Goal: Task Accomplishment & Management: Use online tool/utility

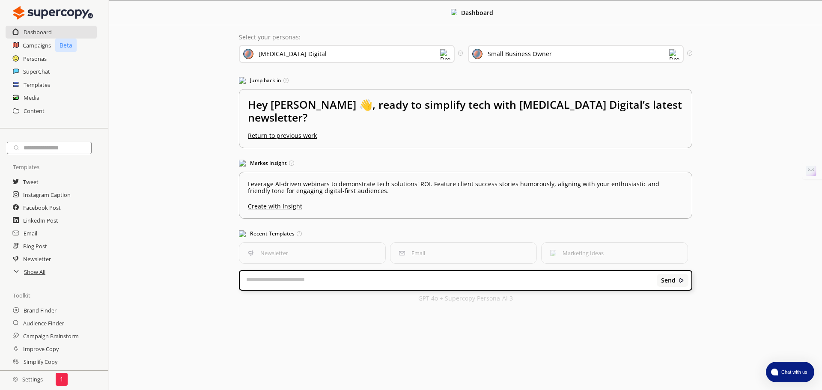
click at [398, 49] on div "[MEDICAL_DATA] Digital" at bounding box center [347, 54] width 216 height 18
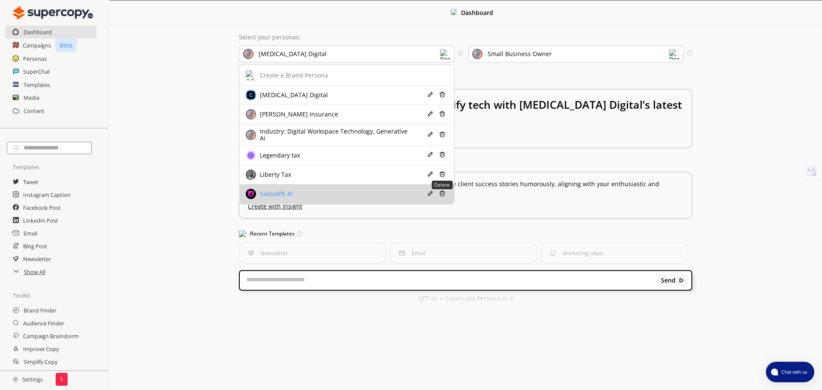
click at [440, 193] on img at bounding box center [442, 193] width 6 height 6
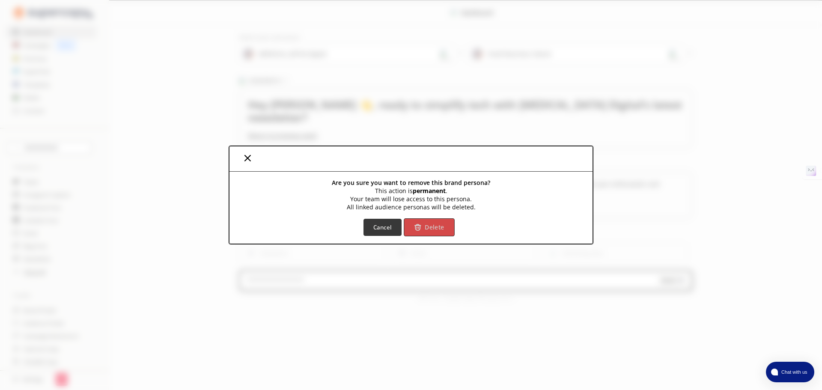
click at [433, 229] on b "Delete" at bounding box center [434, 227] width 19 height 8
click at [427, 223] on b "Delete" at bounding box center [434, 227] width 19 height 8
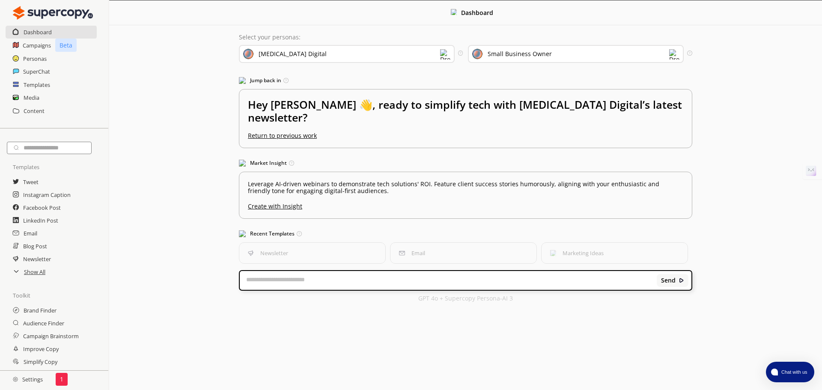
click at [323, 57] on div "[MEDICAL_DATA] Digital" at bounding box center [347, 54] width 216 height 18
click at [760, 100] on div "Dashboard Select your personas: [MEDICAL_DATA] Digital Select the brand persona…" at bounding box center [465, 155] width 713 height 310
click at [38, 33] on h2 "Dashboard" at bounding box center [38, 32] width 29 height 13
click at [49, 48] on h2 "Campaigns" at bounding box center [37, 45] width 29 height 13
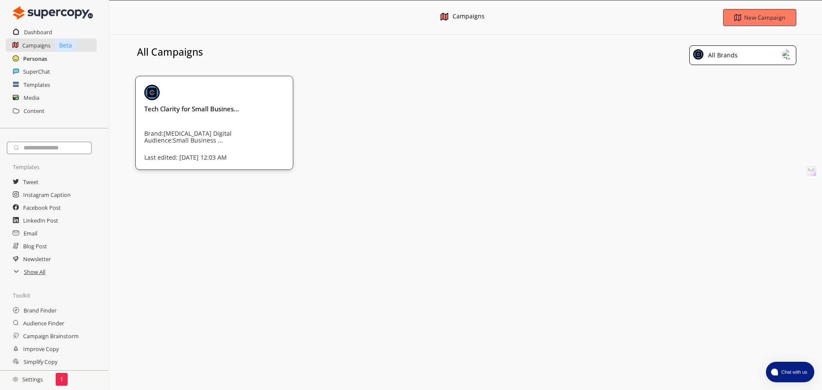
click at [35, 62] on h2 "Personas" at bounding box center [35, 58] width 24 height 13
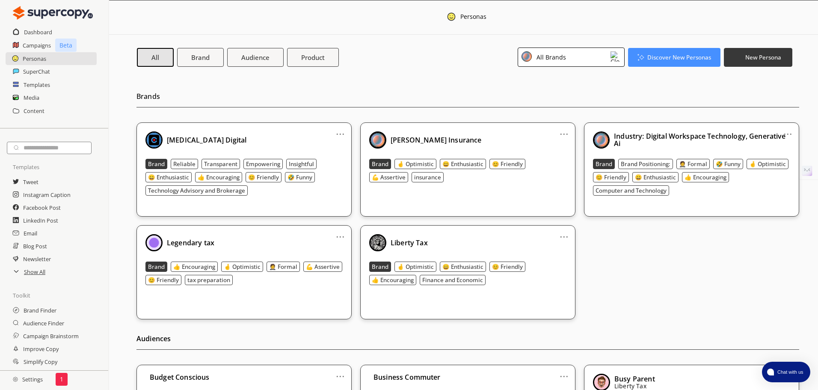
click at [595, 55] on div "All Brands" at bounding box center [571, 57] width 107 height 19
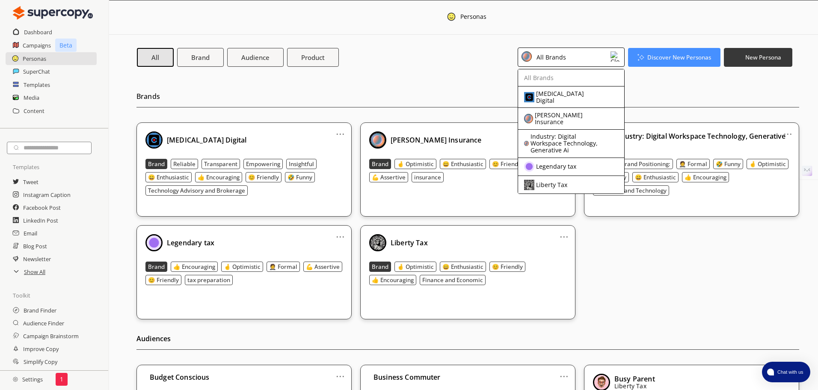
click at [385, 63] on div "All Brand Audience Product All Brands All Brands [MEDICAL_DATA] Digital [PERSON…" at bounding box center [465, 57] width 656 height 19
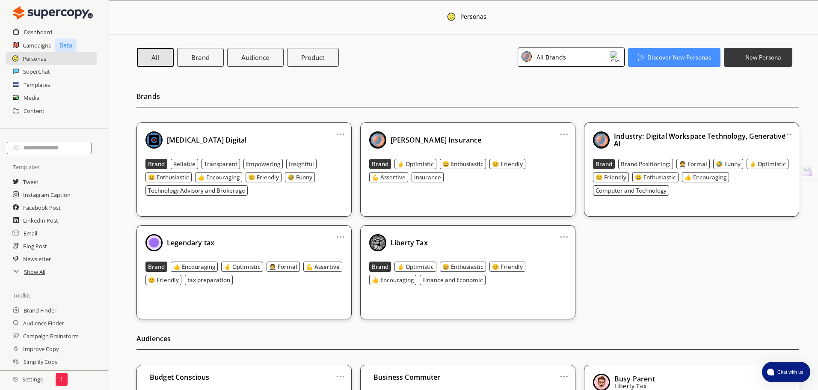
scroll to position [51, 0]
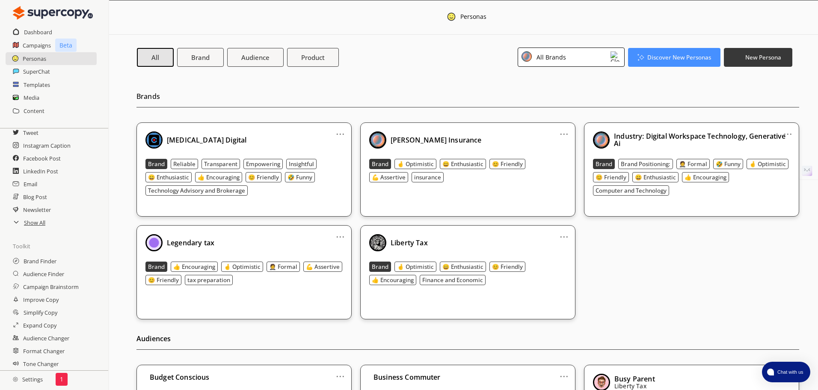
click at [16, 224] on icon at bounding box center [16, 221] width 7 height 7
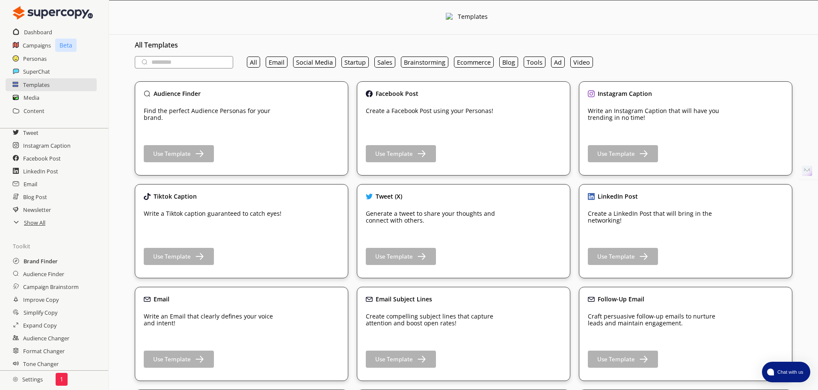
scroll to position [128, 0]
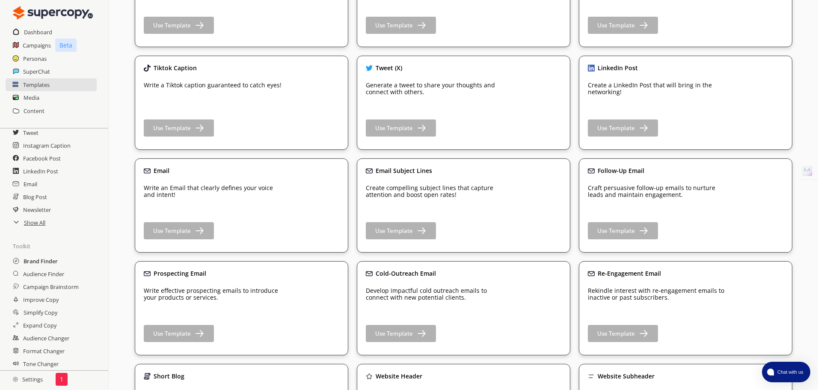
click at [45, 265] on h2 "Brand Finder" at bounding box center [41, 261] width 34 height 13
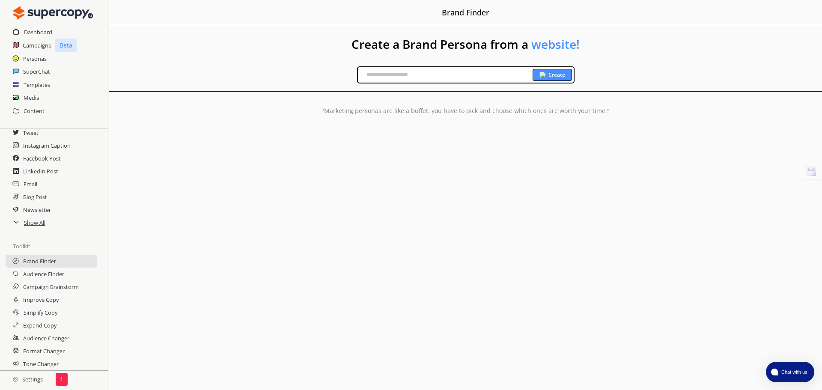
click at [416, 76] on input "text" at bounding box center [445, 74] width 175 height 13
paste input "**********"
type input "**********"
click at [547, 73] on div "Create" at bounding box center [552, 75] width 39 height 12
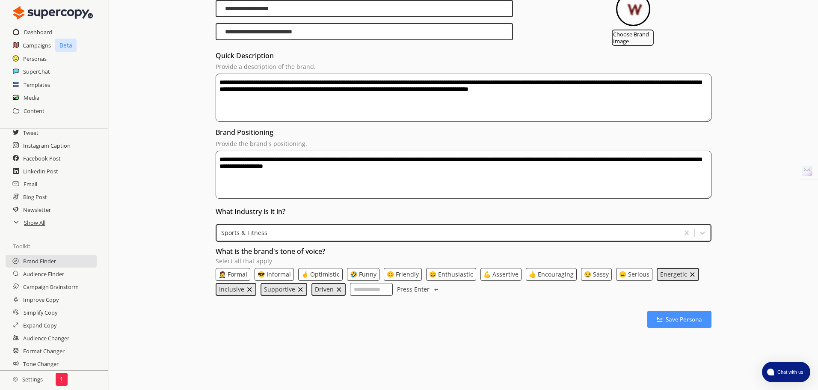
scroll to position [126, 0]
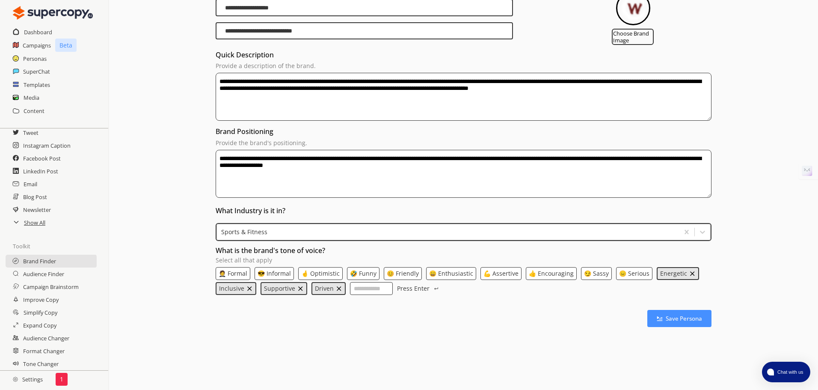
click at [327, 272] on p "🤞 Optimistic" at bounding box center [320, 273] width 39 height 7
click at [440, 274] on p "😄 Enthusiastic" at bounding box center [452, 273] width 44 height 7
click at [538, 274] on p "👍 Encouraging" at bounding box center [553, 273] width 45 height 7
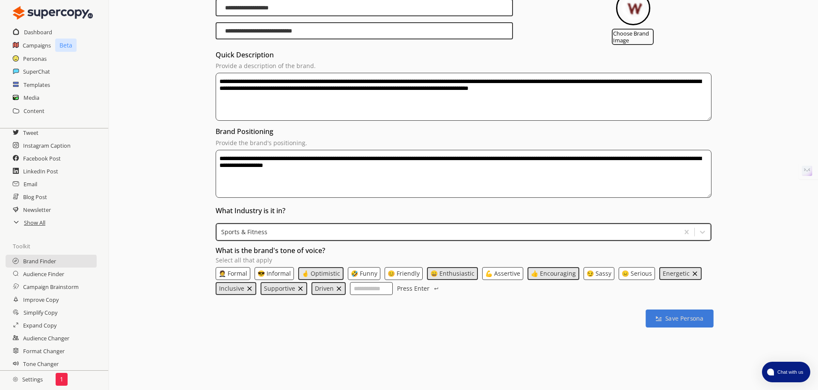
click at [679, 318] on b "Save Persona" at bounding box center [685, 319] width 38 height 8
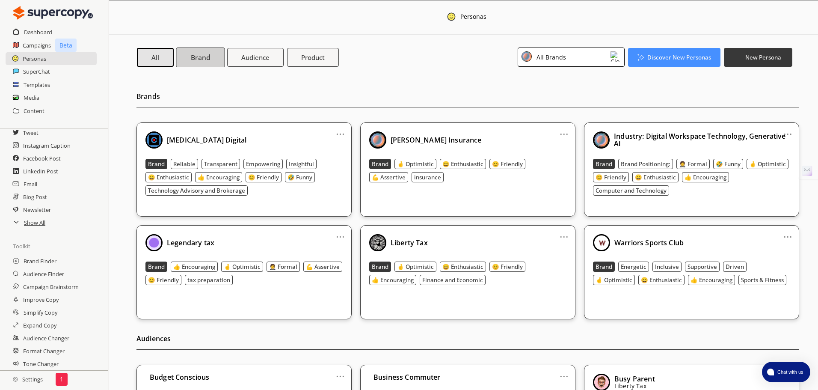
click at [197, 54] on b "Brand" at bounding box center [200, 57] width 19 height 9
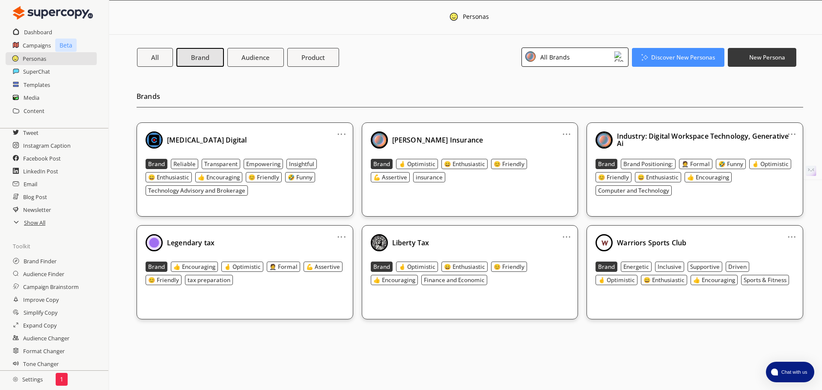
click at [791, 237] on link "..." at bounding box center [791, 233] width 9 height 7
click at [794, 241] on div "Warriors Sports Club" at bounding box center [694, 242] width 199 height 17
click at [774, 245] on div "Warriors Sports Club" at bounding box center [694, 242] width 199 height 17
click at [615, 59] on img at bounding box center [619, 56] width 10 height 10
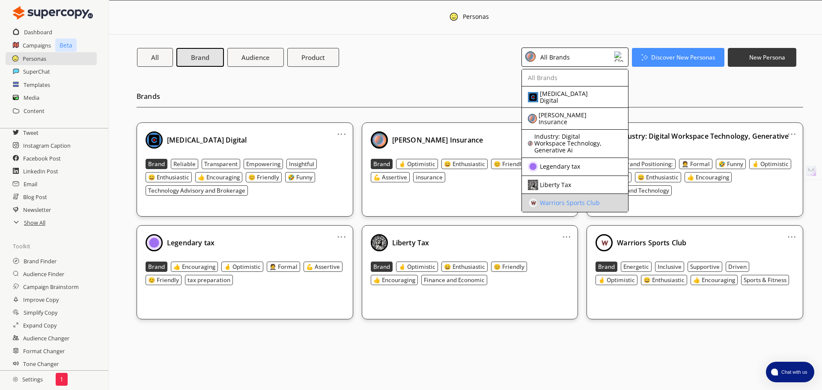
click at [587, 198] on div "Warriors Sports Club" at bounding box center [568, 203] width 80 height 10
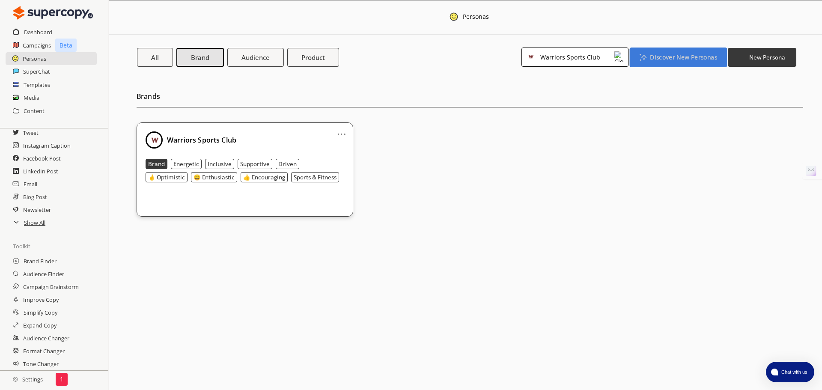
click at [686, 57] on b "Discover New Personas" at bounding box center [683, 57] width 67 height 8
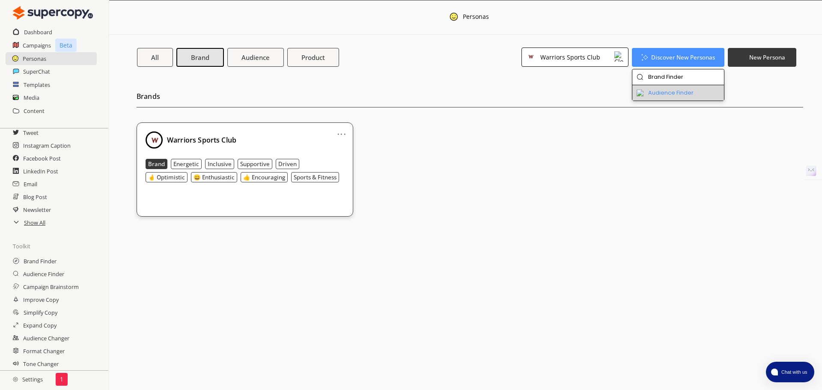
click at [679, 92] on li "Audience Finder" at bounding box center [678, 92] width 92 height 15
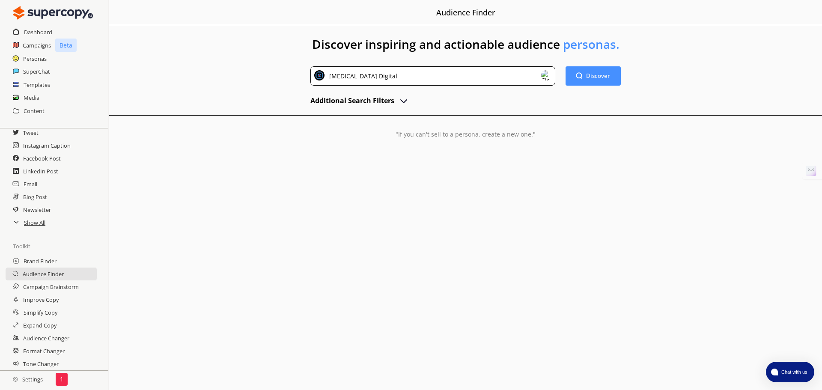
click at [451, 71] on div "[MEDICAL_DATA] Digital" at bounding box center [432, 75] width 245 height 19
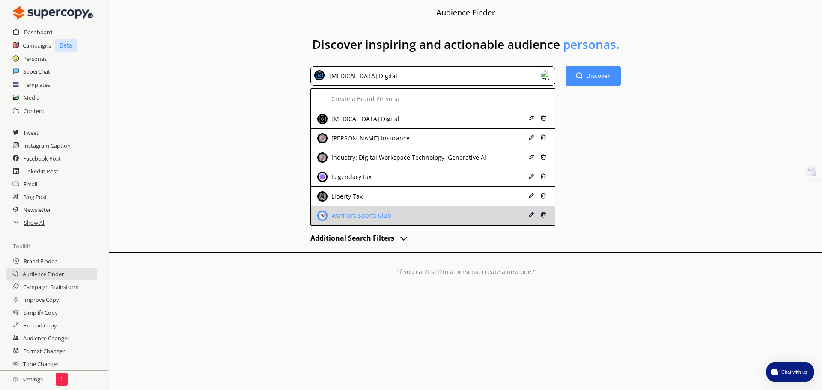
click at [390, 223] on li "Warriors Sports Club" at bounding box center [433, 215] width 244 height 19
click at [386, 217] on div "Warriors Sports Club" at bounding box center [360, 215] width 62 height 7
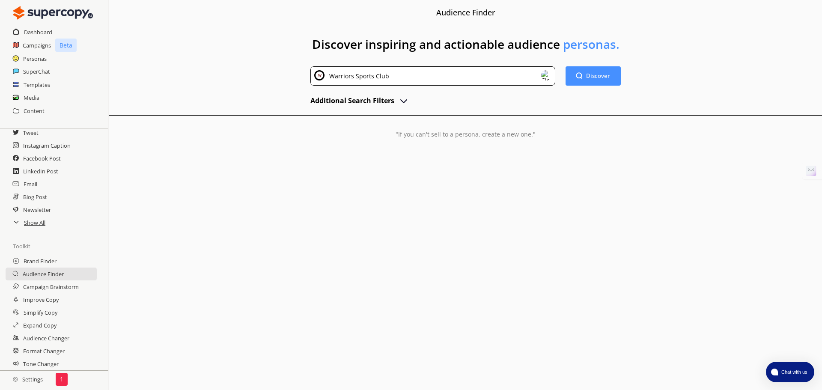
click at [402, 101] on img "advanced-inputs" at bounding box center [404, 100] width 10 height 10
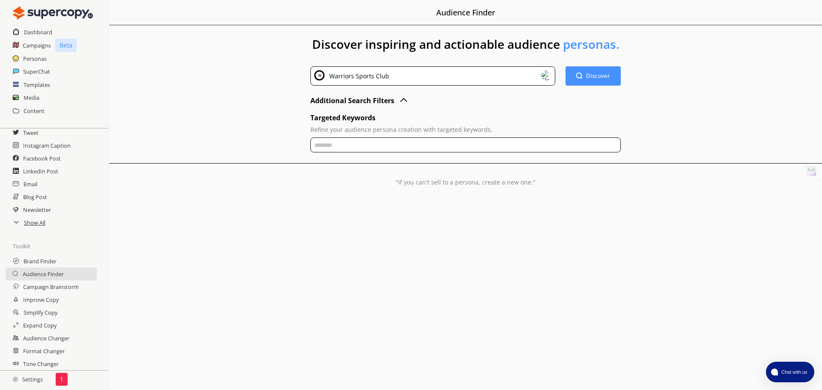
click at [417, 143] on input "text" at bounding box center [465, 144] width 310 height 15
type input "**********"
click at [681, 184] on div ""If you can't sell to a persona, create a new one."" at bounding box center [465, 175] width 713 height 22
click at [509, 147] on input "**********" at bounding box center [465, 144] width 310 height 15
click at [508, 146] on input "**********" at bounding box center [465, 144] width 310 height 15
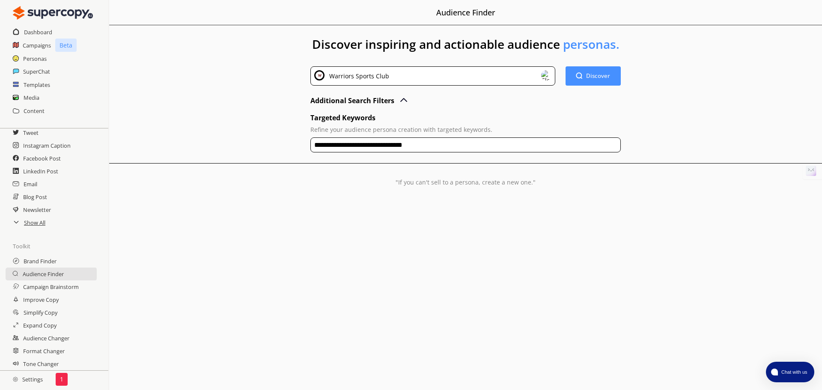
click at [508, 147] on input "**********" at bounding box center [465, 144] width 310 height 15
click at [518, 166] on div "**********" at bounding box center [465, 121] width 713 height 193
click at [363, 177] on div ""If you can't sell to a persona, create a new one."" at bounding box center [465, 175] width 713 height 22
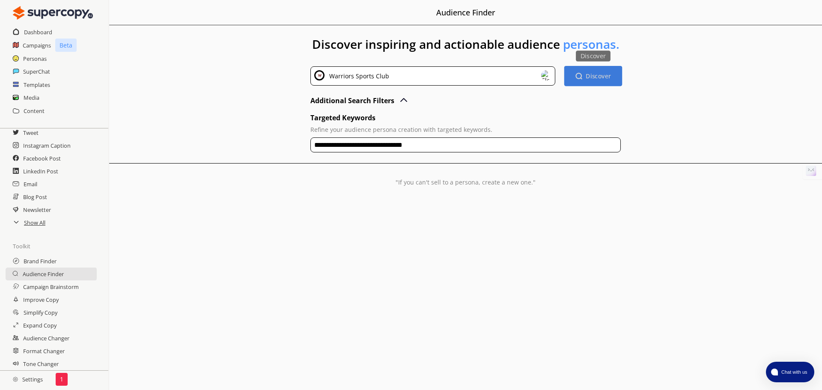
click at [586, 85] on button "Discover Discover" at bounding box center [593, 76] width 58 height 20
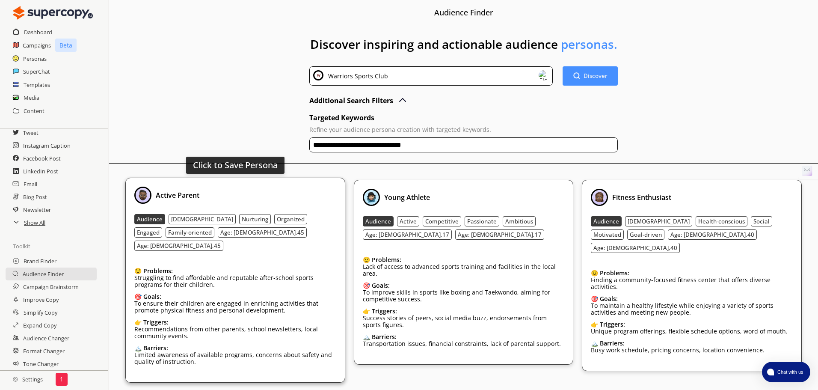
click at [271, 274] on p "Struggling to find affordable and reputable after-school sports programs for th…" at bounding box center [235, 281] width 202 height 14
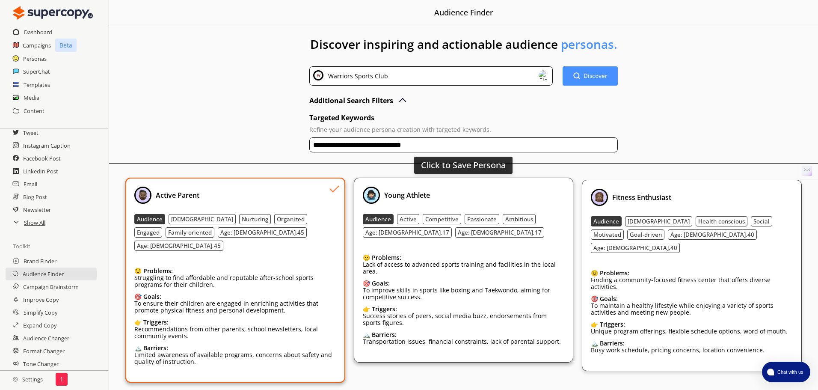
click at [442, 272] on p "Lack of access to advanced sports training and facilities in the local area." at bounding box center [464, 268] width 202 height 14
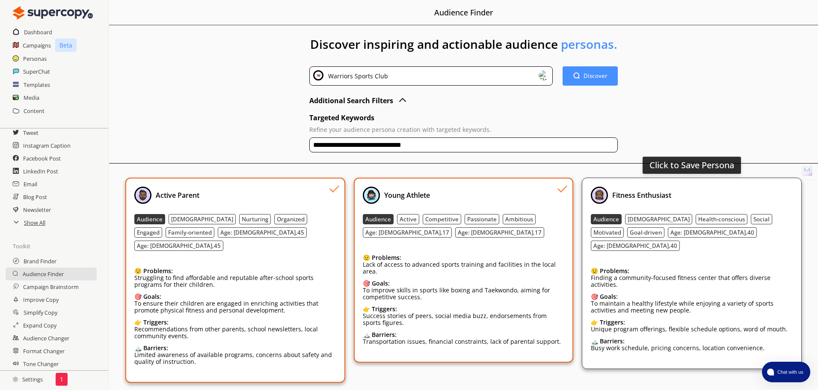
click at [727, 293] on div "🎯 Goals:" at bounding box center [692, 296] width 202 height 7
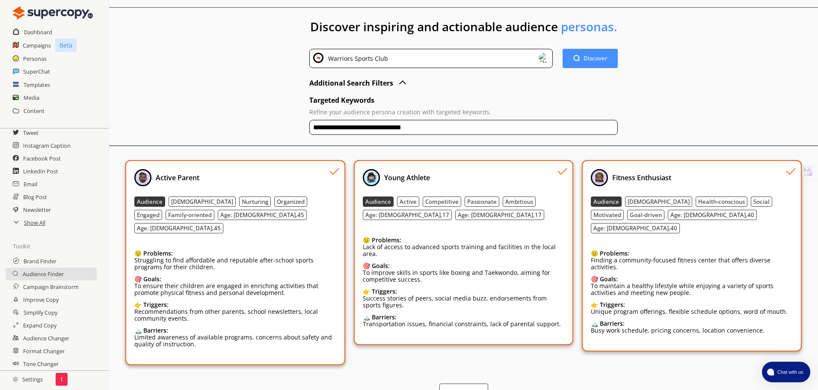
scroll to position [27, 0]
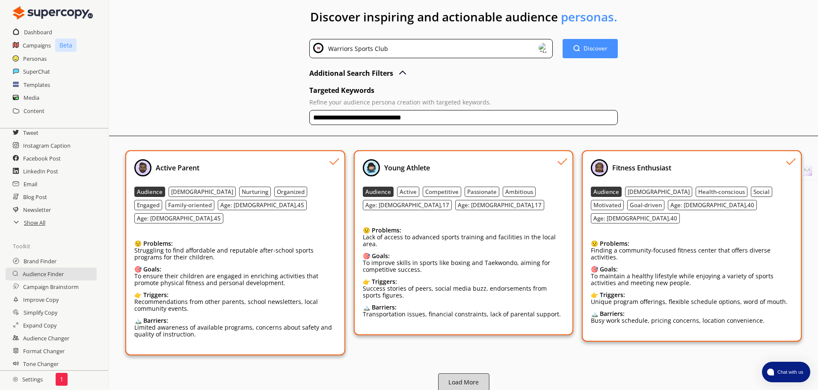
click at [466, 378] on b "Load More" at bounding box center [464, 382] width 30 height 8
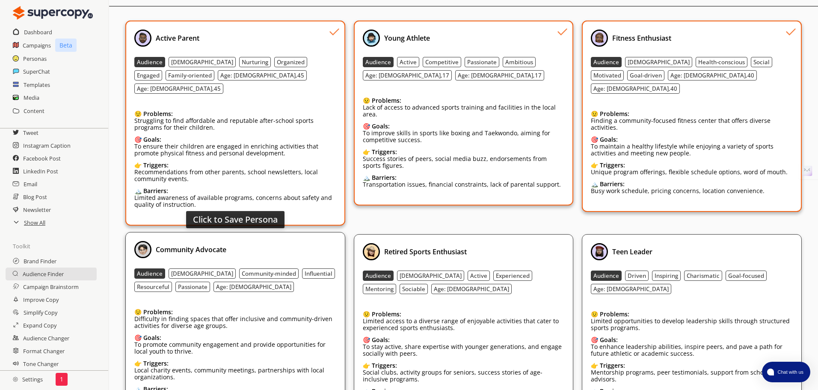
scroll to position [200, 0]
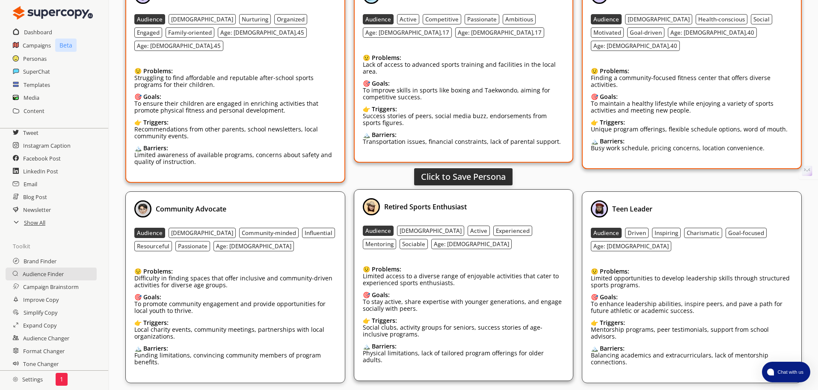
click at [426, 305] on div "😟 Problems: Limited access to a diverse range of enjoyable activities that cate…" at bounding box center [464, 315] width 202 height 113
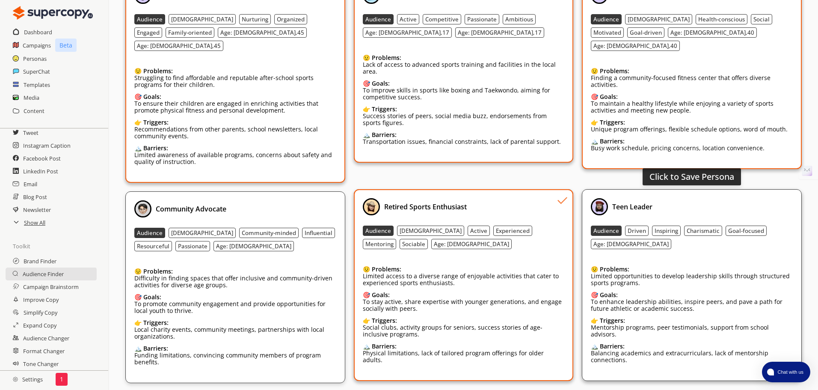
click at [717, 298] on p "To enhance leadership abilities, inspire peers, and pave a path for future athl…" at bounding box center [692, 305] width 202 height 14
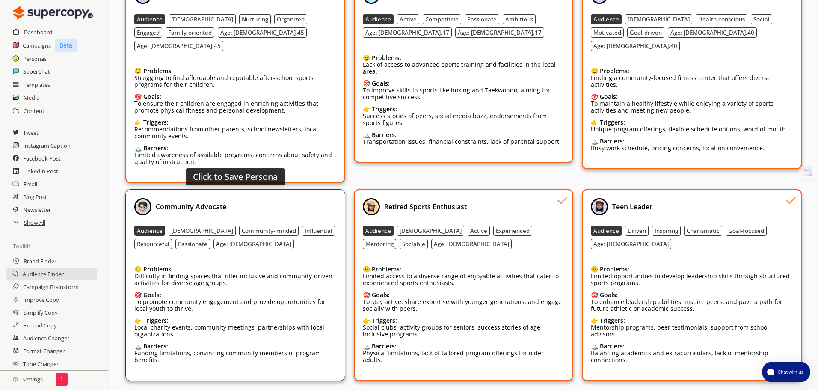
click at [280, 326] on p "Local charity events, community meetings, partnerships with local organizations." at bounding box center [235, 331] width 202 height 14
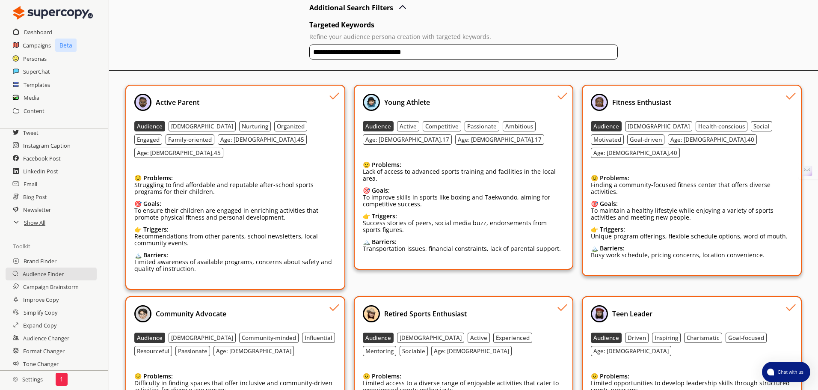
scroll to position [0, 0]
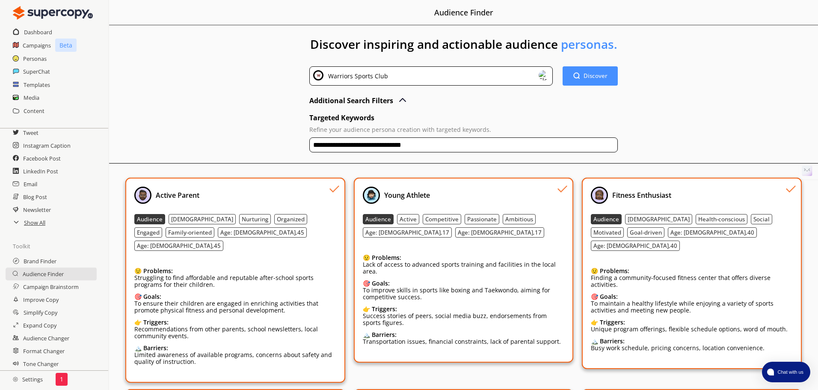
click at [446, 143] on input "**********" at bounding box center [464, 144] width 309 height 15
click at [445, 146] on input "**********" at bounding box center [464, 144] width 309 height 15
click at [533, 110] on div "**********" at bounding box center [464, 123] width 309 height 62
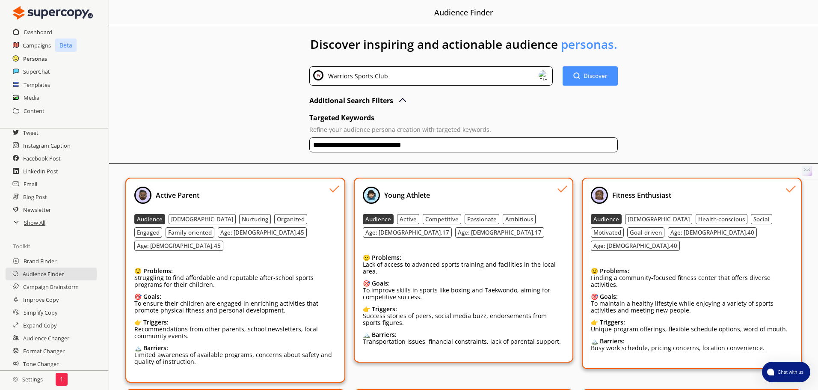
click at [24, 60] on h2 "Personas" at bounding box center [35, 58] width 24 height 13
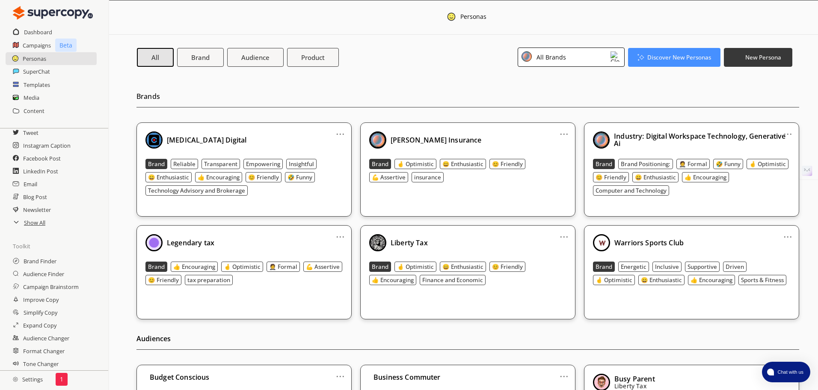
drag, startPoint x: 580, startPoint y: 32, endPoint x: 577, endPoint y: 44, distance: 12.6
click at [580, 32] on div "Personas" at bounding box center [463, 17] width 709 height 34
click at [574, 55] on div "All Brands" at bounding box center [571, 57] width 107 height 19
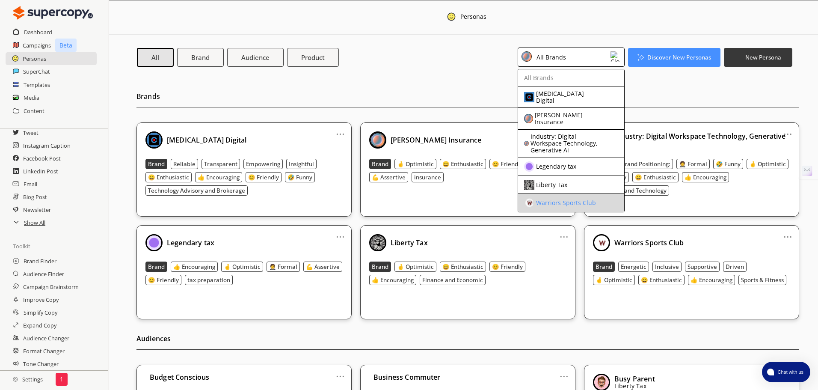
click at [557, 199] on div "Warriors Sports Club" at bounding box center [566, 202] width 60 height 7
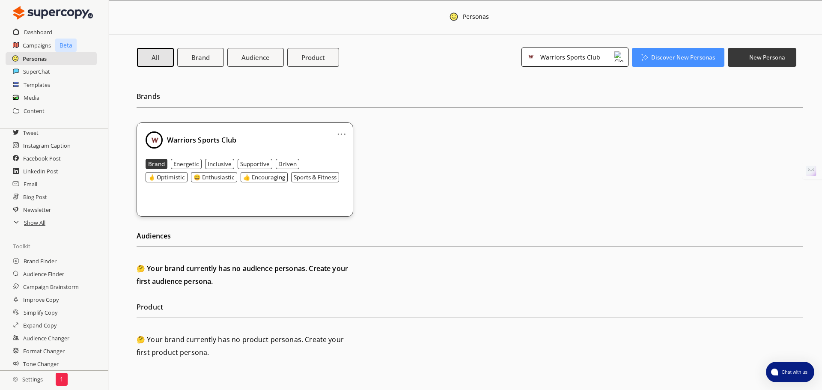
click at [44, 59] on h2 "Personas" at bounding box center [35, 58] width 24 height 13
click at [247, 60] on b "Audience" at bounding box center [256, 57] width 30 height 9
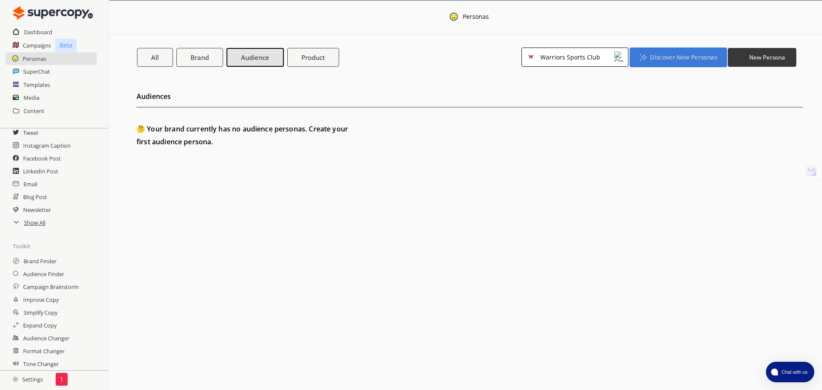
click at [680, 48] on button "Discover New Personas" at bounding box center [677, 57] width 97 height 20
click at [448, 50] on div "All Brand Audience Product Warriors Sports Club Discover New Personas New Perso…" at bounding box center [466, 57] width 659 height 19
click at [24, 65] on h2 "SuperChat" at bounding box center [36, 71] width 27 height 13
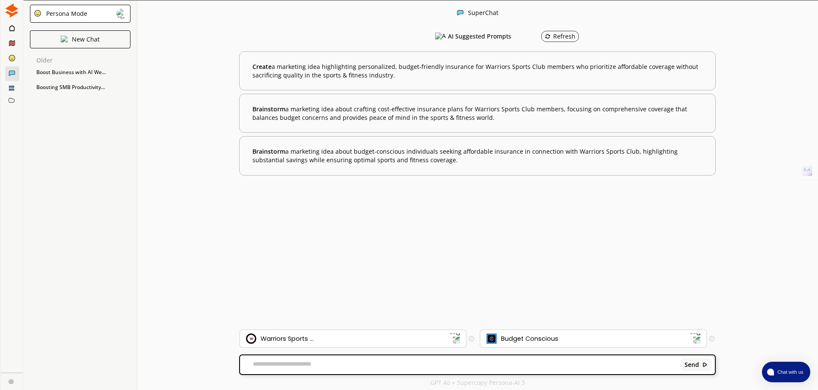
click at [5, 28] on div at bounding box center [12, 28] width 22 height 15
click at [12, 30] on icon at bounding box center [12, 27] width 6 height 7
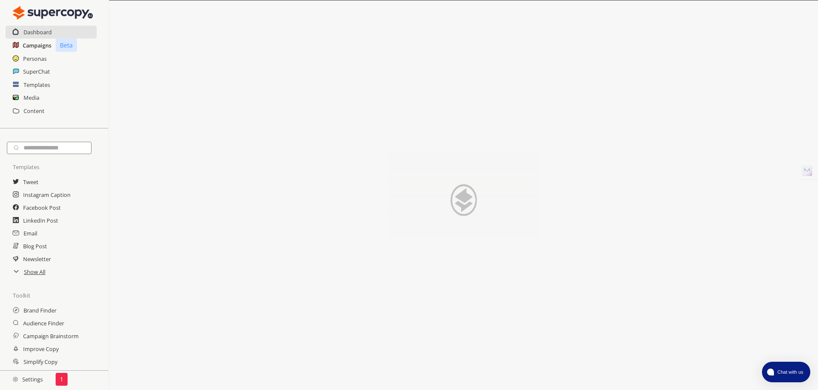
click at [33, 48] on h2 "Campaigns" at bounding box center [37, 45] width 29 height 13
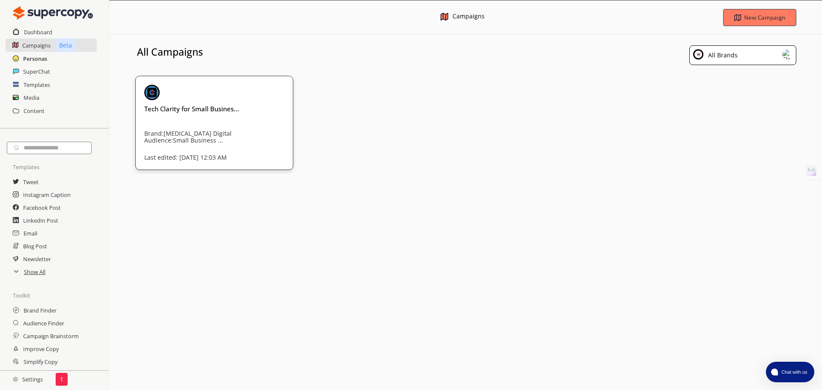
click at [40, 58] on h2 "Personas" at bounding box center [35, 58] width 24 height 13
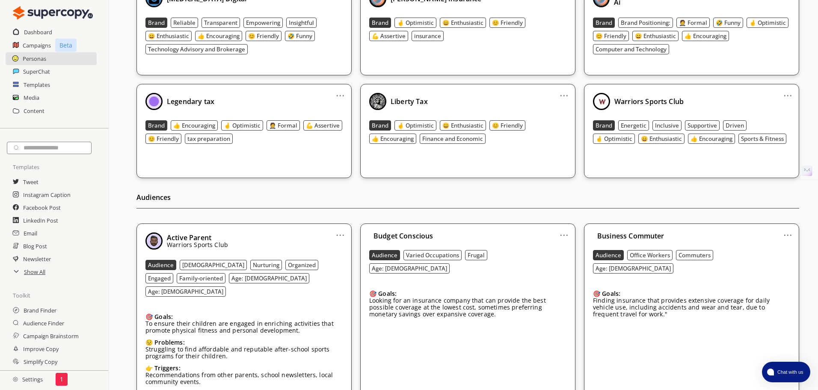
scroll to position [171, 0]
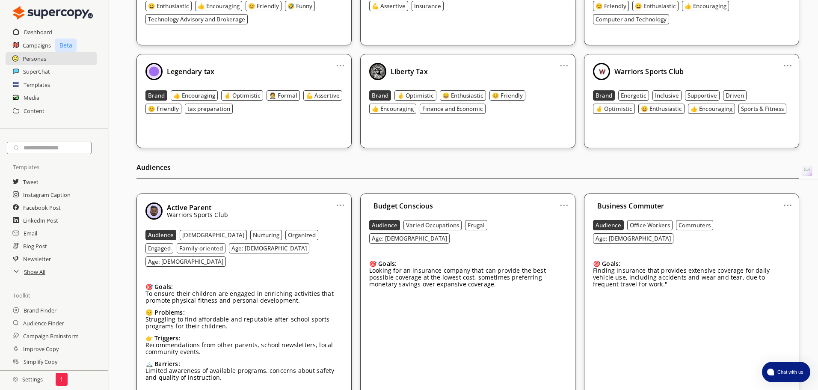
click at [339, 205] on link "..." at bounding box center [340, 201] width 9 height 7
click at [340, 205] on link "..." at bounding box center [340, 201] width 9 height 7
click at [313, 316] on p "Struggling to find affordable and reputable after-school sports programs for th…" at bounding box center [244, 323] width 197 height 14
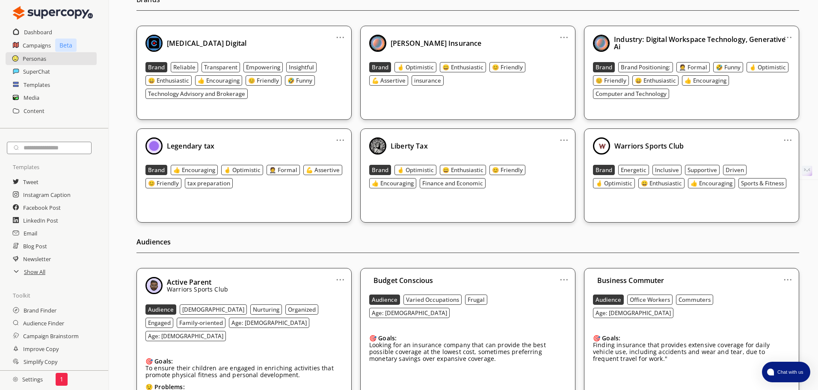
scroll to position [0, 0]
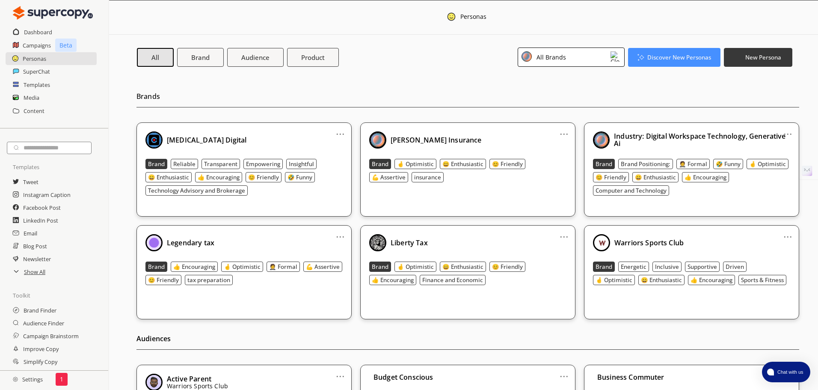
click at [571, 62] on div "All Brands" at bounding box center [571, 57] width 107 height 19
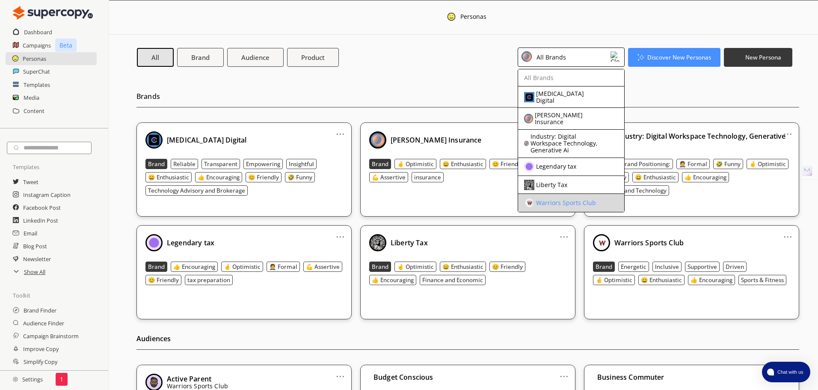
click at [556, 199] on div "Warriors Sports Club" at bounding box center [566, 202] width 60 height 7
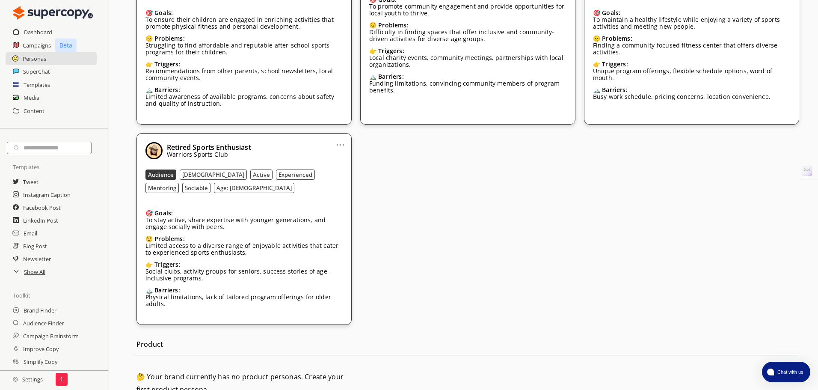
scroll to position [345, 0]
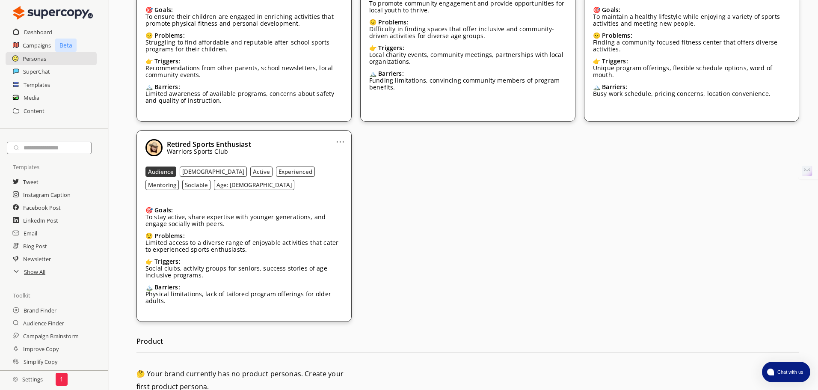
click at [240, 373] on h2 "🤔 Your brand currently has no product personas. Create your first product perso…" at bounding box center [244, 380] width 215 height 26
click at [188, 369] on h2 "🤔 Your brand currently has no product personas. Create your first product perso…" at bounding box center [244, 380] width 215 height 26
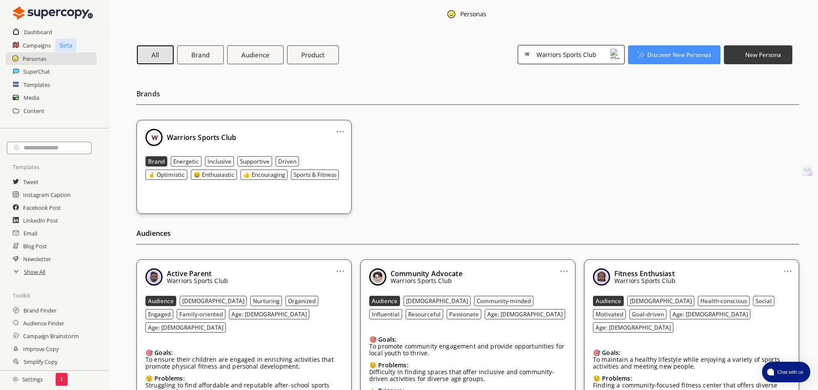
scroll to position [0, 0]
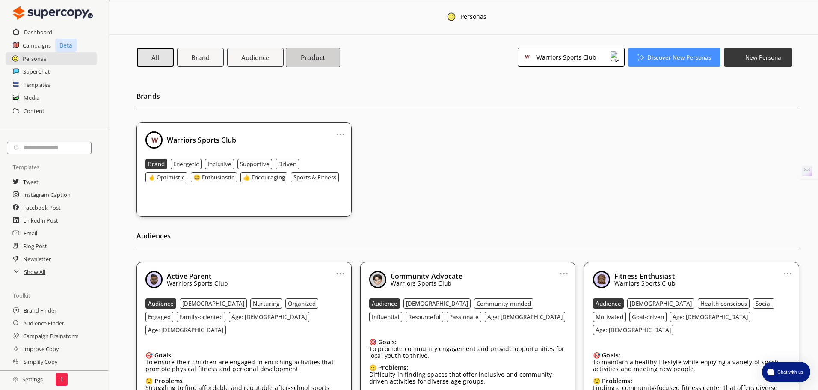
click at [323, 59] on b "Product" at bounding box center [313, 57] width 25 height 9
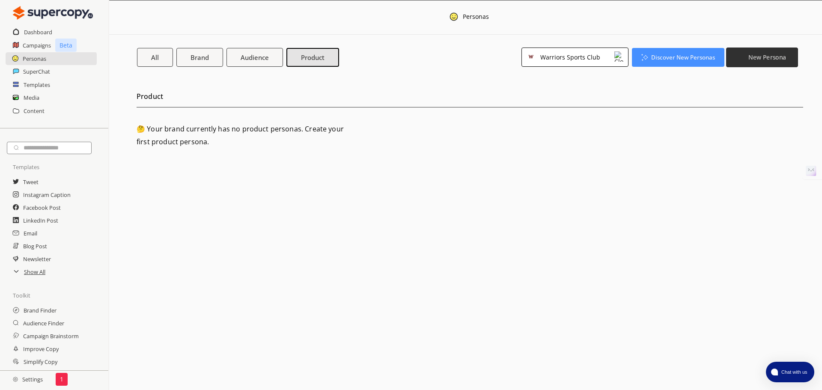
click at [782, 63] on button "New Persona" at bounding box center [762, 57] width 72 height 20
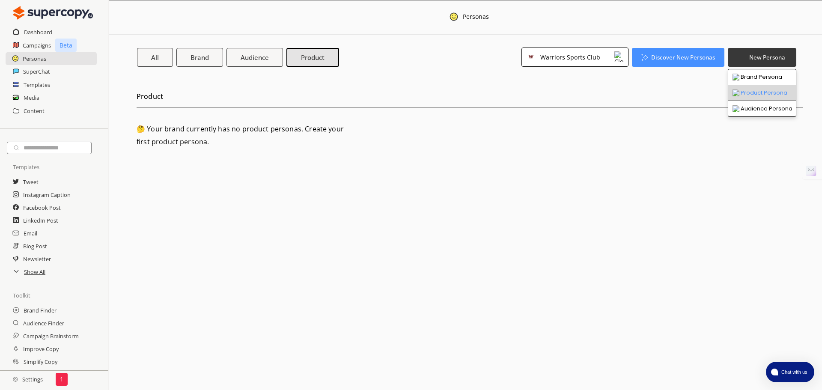
click at [777, 91] on li "Product Persona" at bounding box center [762, 93] width 68 height 16
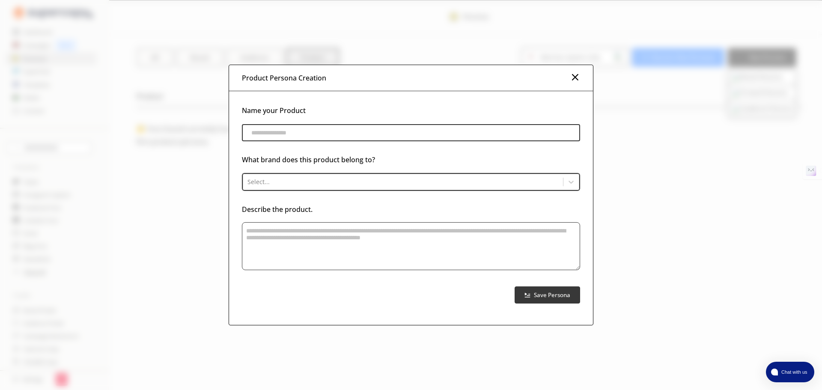
drag, startPoint x: 323, startPoint y: 137, endPoint x: 324, endPoint y: 131, distance: 6.0
click at [323, 137] on input "product-persona-input-input" at bounding box center [411, 132] width 338 height 17
type input "**********"
click at [327, 187] on div "Select..." at bounding box center [403, 181] width 320 height 12
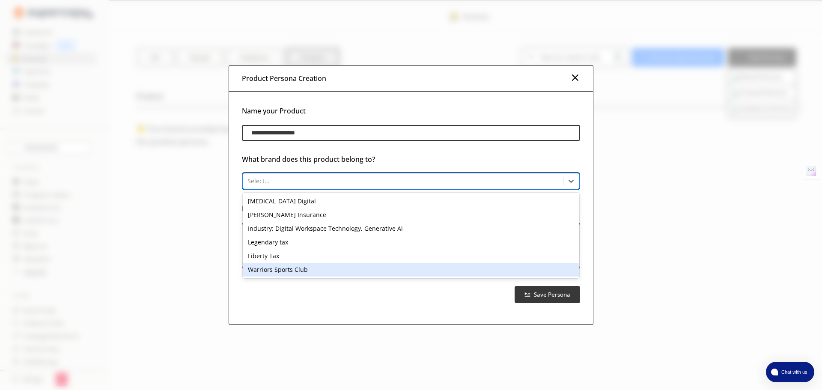
click at [296, 272] on div "Warriors Sports Club" at bounding box center [411, 270] width 336 height 14
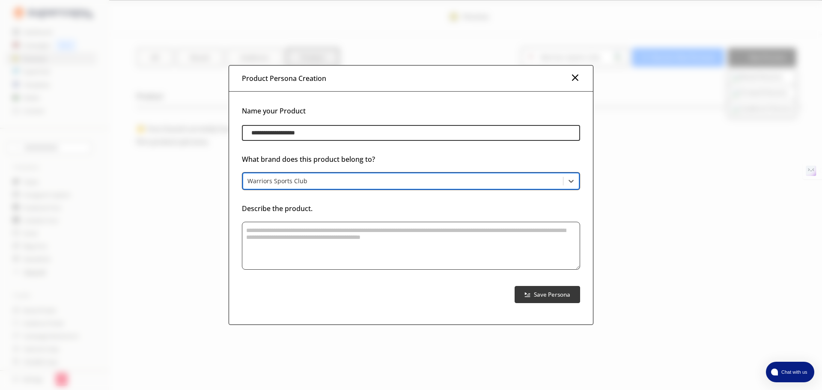
click at [295, 253] on textarea "product-persona-input-textarea" at bounding box center [411, 246] width 338 height 48
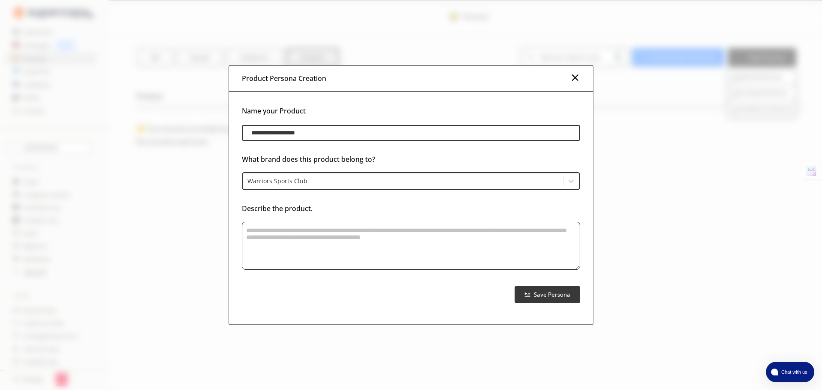
click at [294, 240] on textarea "product-persona-input-textarea" at bounding box center [411, 246] width 338 height 48
paste textarea "**********"
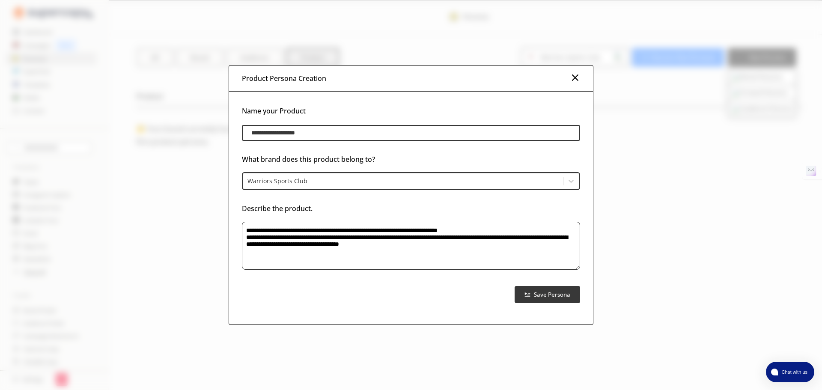
click at [310, 230] on textarea "**********" at bounding box center [411, 246] width 338 height 48
click at [511, 243] on textarea "**********" at bounding box center [411, 246] width 338 height 48
paste textarea "**********"
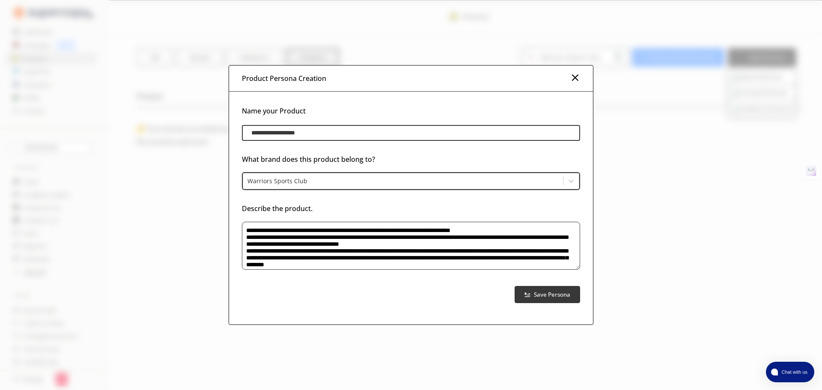
type textarea "**********"
click at [554, 295] on b "Save Persona" at bounding box center [552, 295] width 36 height 8
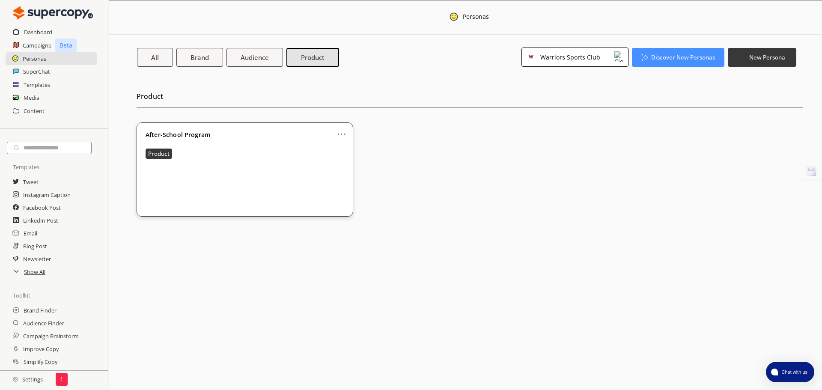
click at [602, 282] on div "Menu Personas All Brand Audience Product Warriors Sports Club Discover New Pers…" at bounding box center [465, 195] width 713 height 390
click at [344, 134] on link "..." at bounding box center [341, 130] width 9 height 7
click at [344, 132] on link "..." at bounding box center [341, 130] width 9 height 7
click at [275, 77] on div "Product ... After-School Program Product" at bounding box center [478, 147] width 687 height 160
click at [263, 56] on b "Audience" at bounding box center [255, 57] width 30 height 9
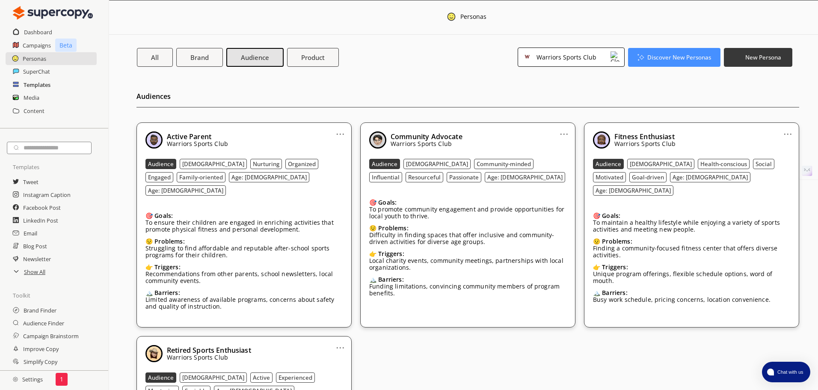
click at [30, 81] on h2 "Templates" at bounding box center [37, 84] width 27 height 13
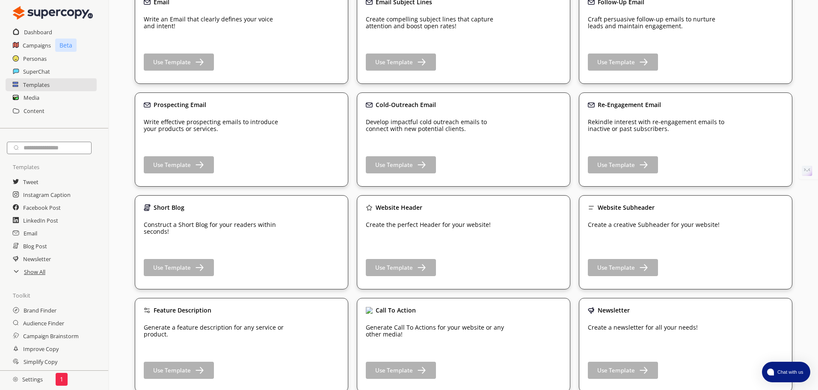
scroll to position [300, 0]
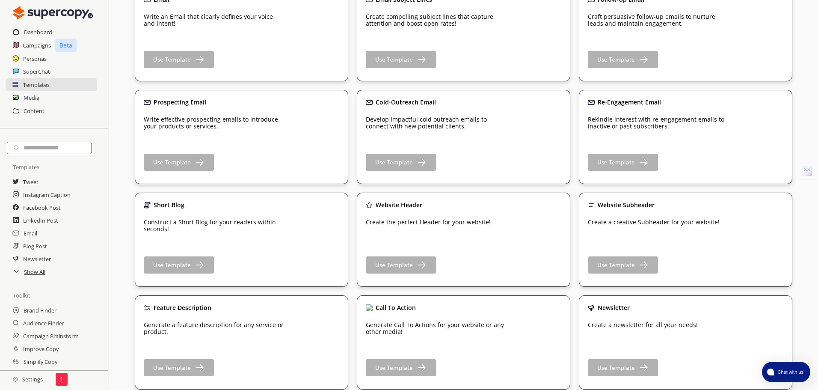
click at [55, 149] on input "text" at bounding box center [49, 148] width 85 height 12
type input "******"
drag, startPoint x: 30, startPoint y: 281, endPoint x: 30, endPoint y: 286, distance: 4.4
click at [30, 281] on h2 "Show All" at bounding box center [35, 285] width 22 height 13
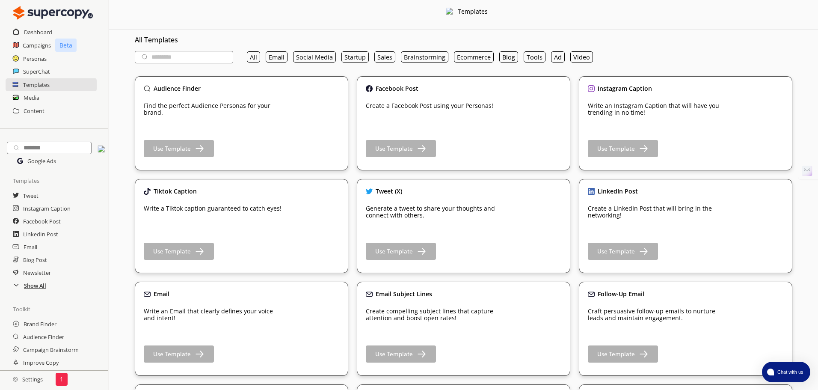
scroll to position [0, 0]
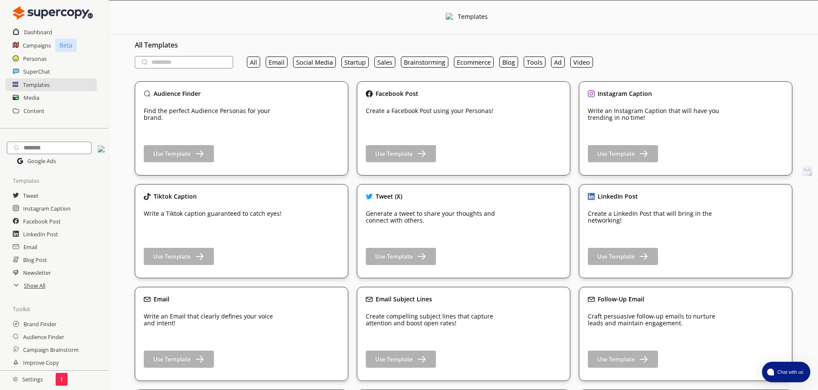
click at [190, 50] on h3 "All Templates" at bounding box center [464, 45] width 658 height 13
click at [191, 66] on input "text" at bounding box center [184, 62] width 98 height 12
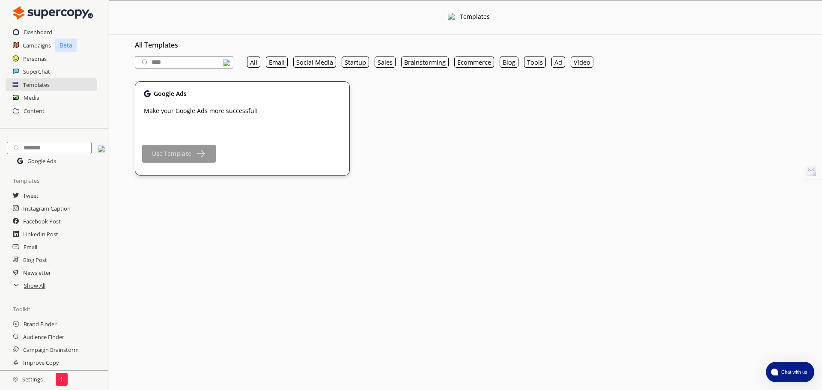
type input "****"
click at [187, 153] on b "Use Template" at bounding box center [171, 154] width 39 height 8
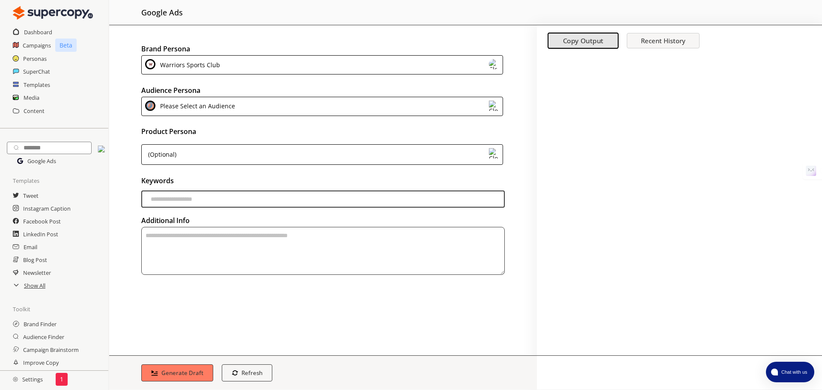
click at [244, 110] on div "Please Select an Audience" at bounding box center [322, 106] width 362 height 19
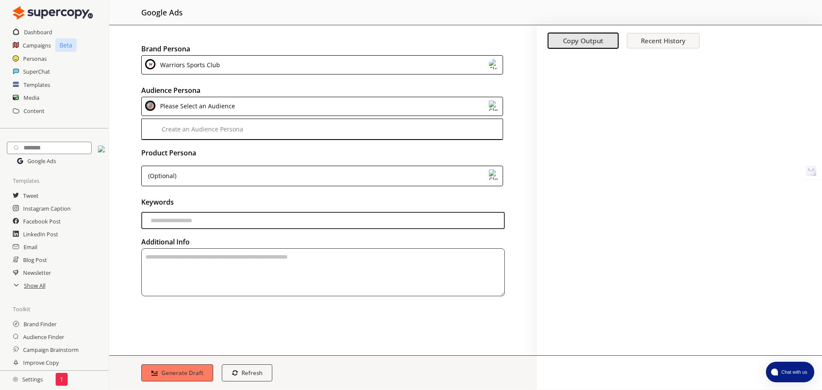
click at [245, 101] on div "Please Select an Audience" at bounding box center [322, 106] width 362 height 19
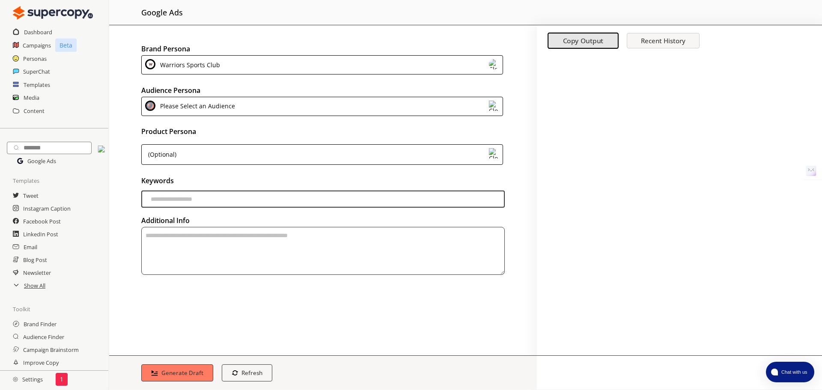
click at [268, 62] on div "Warriors Sports Club" at bounding box center [322, 64] width 362 height 19
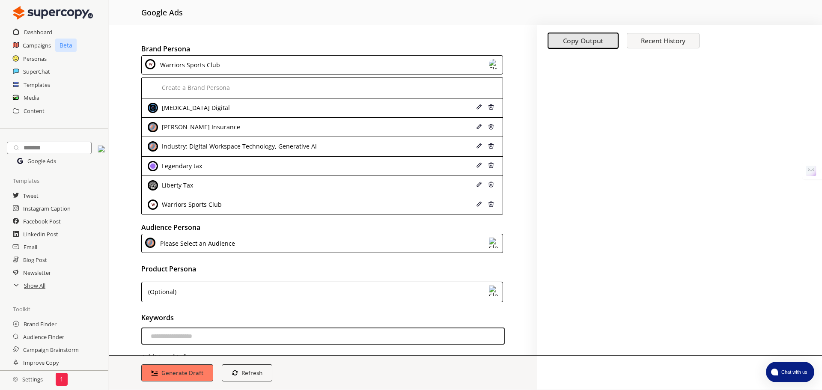
click at [268, 62] on div "Warriors Sports Club" at bounding box center [322, 64] width 362 height 19
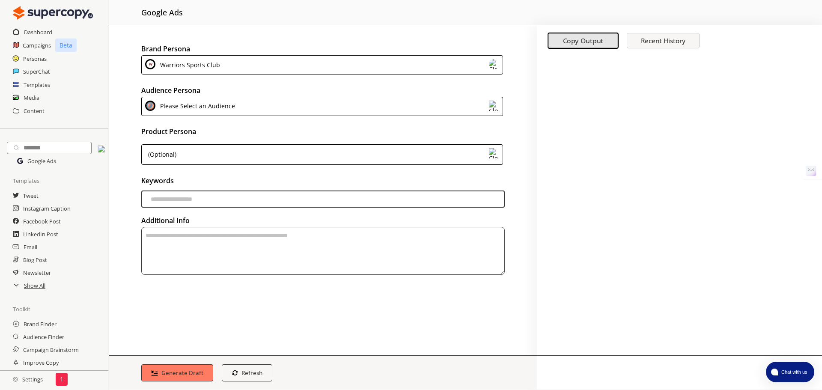
click at [232, 105] on div "Please Select an Audience" at bounding box center [196, 107] width 78 height 12
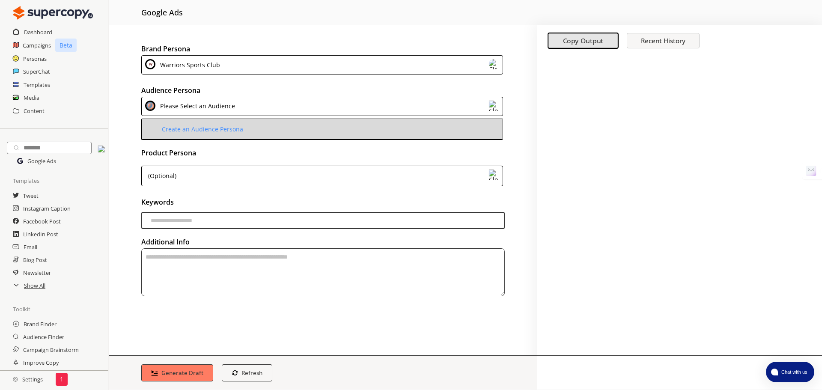
click at [185, 130] on div "Create an Audience Persona" at bounding box center [201, 129] width 83 height 7
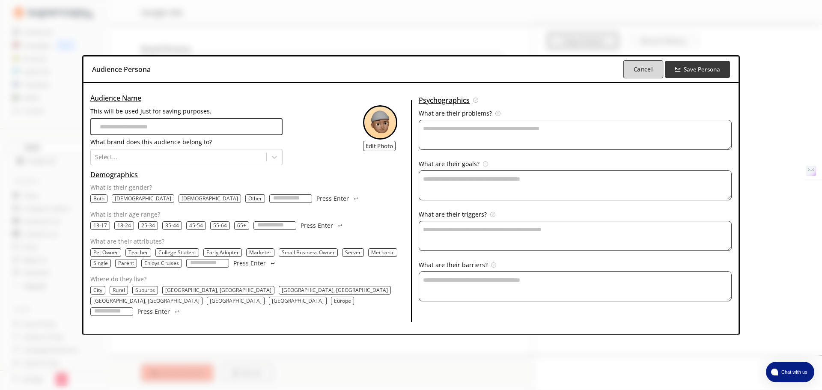
click at [633, 73] on b "Cancel" at bounding box center [642, 69] width 19 height 8
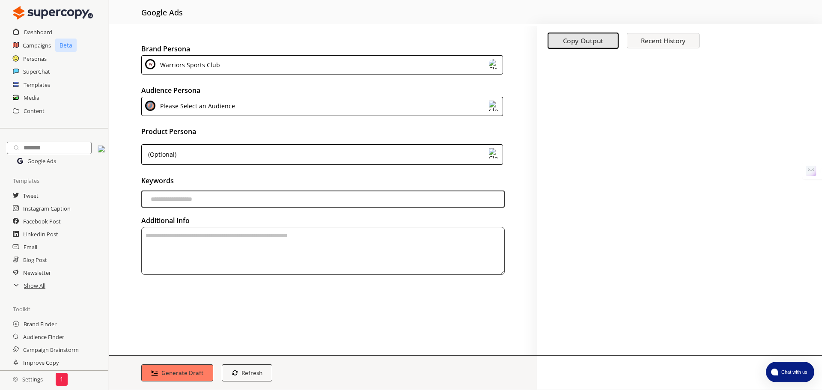
click at [274, 102] on div "Please Select an Audience" at bounding box center [322, 106] width 362 height 19
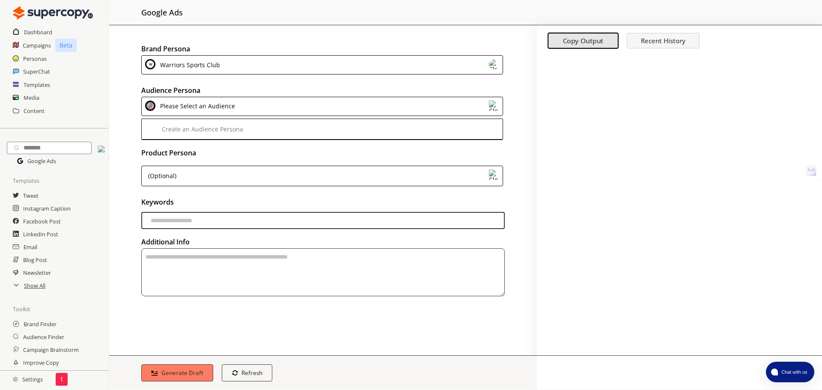
click at [274, 102] on div "Please Select an Audience" at bounding box center [322, 106] width 362 height 19
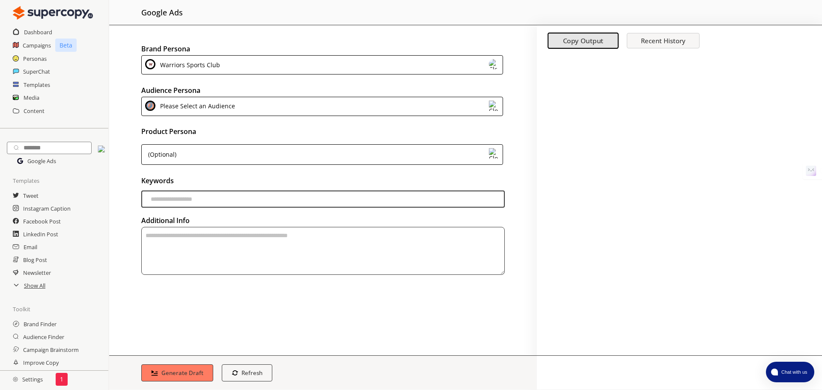
click at [496, 109] on img at bounding box center [494, 106] width 10 height 10
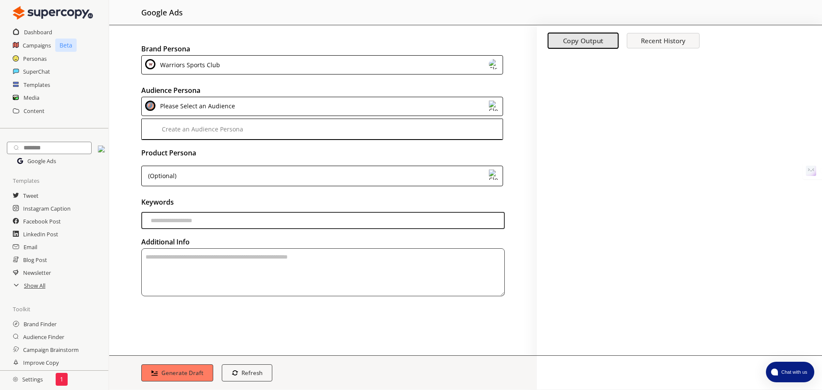
click at [496, 109] on img at bounding box center [494, 106] width 10 height 10
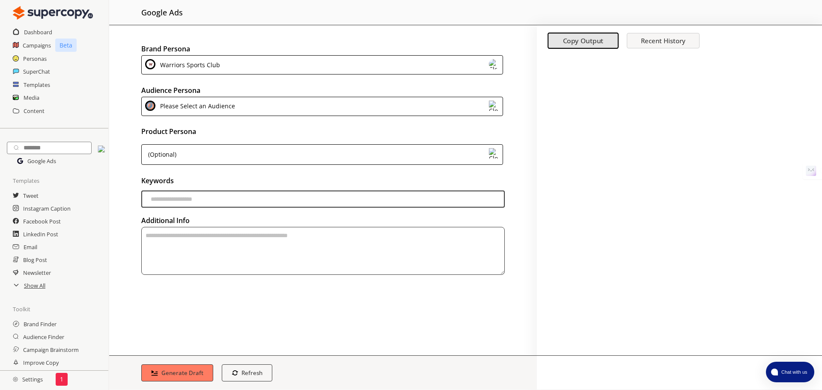
click at [409, 172] on div "Brand Persona Warriors Sports Club Audience Persona Please Select an Audience P…" at bounding box center [323, 190] width 428 height 330
click at [409, 159] on div "(Optional)" at bounding box center [322, 154] width 362 height 21
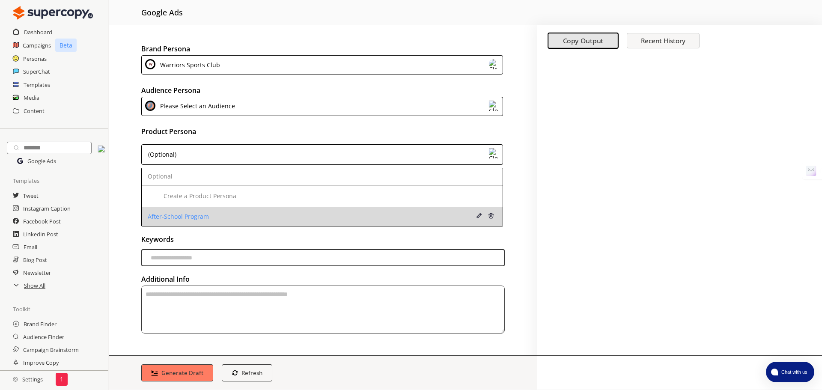
click at [241, 214] on div "After-School Program" at bounding box center [290, 216] width 284 height 7
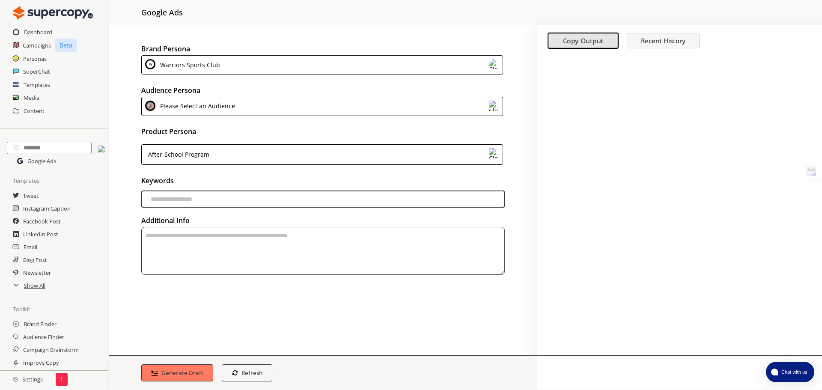
click at [152, 102] on img at bounding box center [150, 106] width 10 height 10
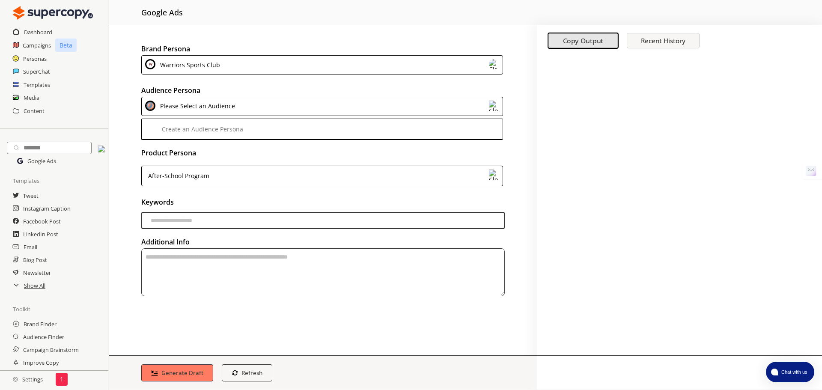
click at [152, 102] on img at bounding box center [150, 106] width 10 height 10
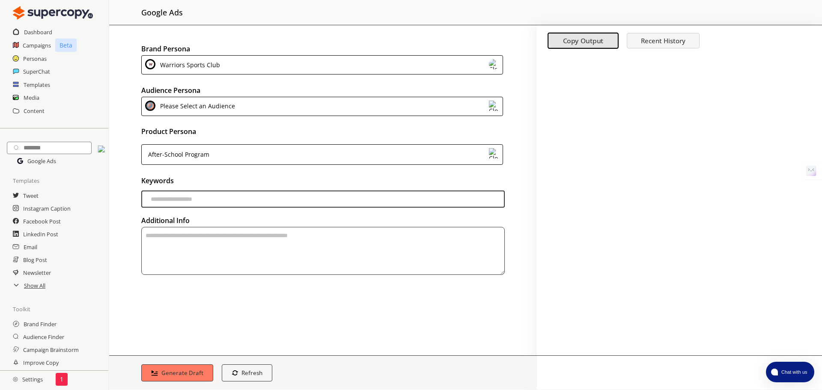
drag, startPoint x: 169, startPoint y: 205, endPoint x: 169, endPoint y: 201, distance: 4.7
click at [169, 205] on input "keywords-input" at bounding box center [322, 198] width 363 height 17
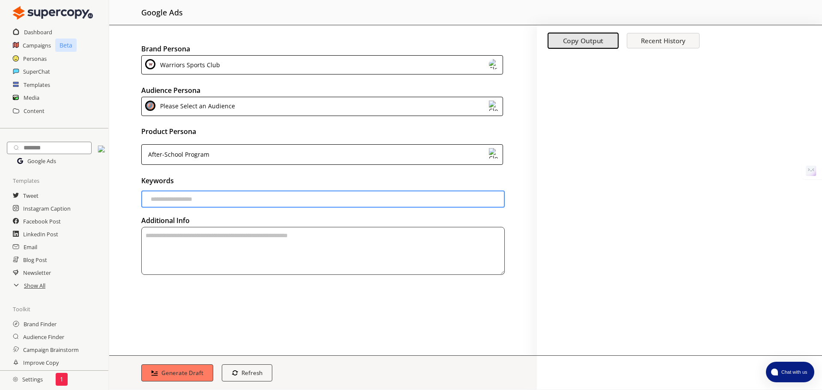
click at [281, 246] on textarea "textarea-textarea" at bounding box center [322, 251] width 363 height 48
click at [47, 24] on h2 at bounding box center [54, 13] width 83 height 26
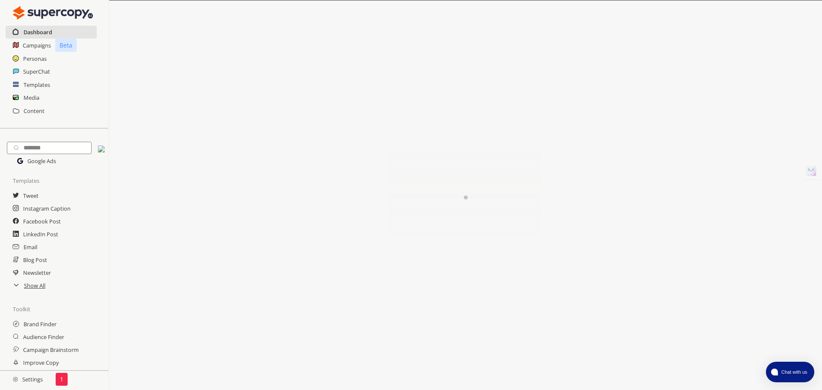
click at [43, 32] on h2 "Dashboard" at bounding box center [38, 32] width 29 height 13
click at [40, 56] on h2 "Personas" at bounding box center [35, 58] width 24 height 13
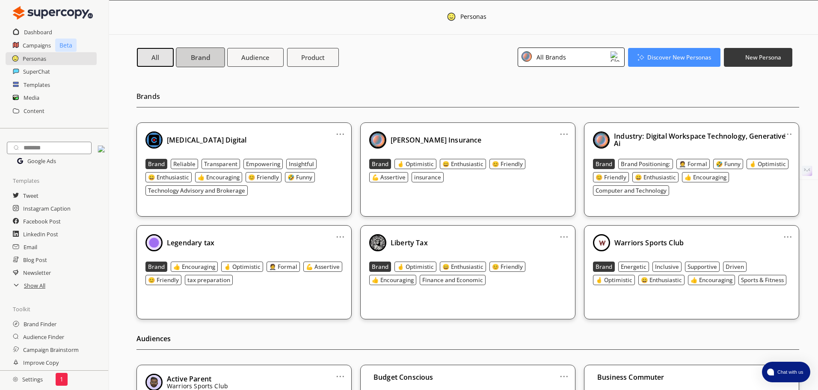
click at [204, 65] on button "Brand" at bounding box center [200, 57] width 49 height 20
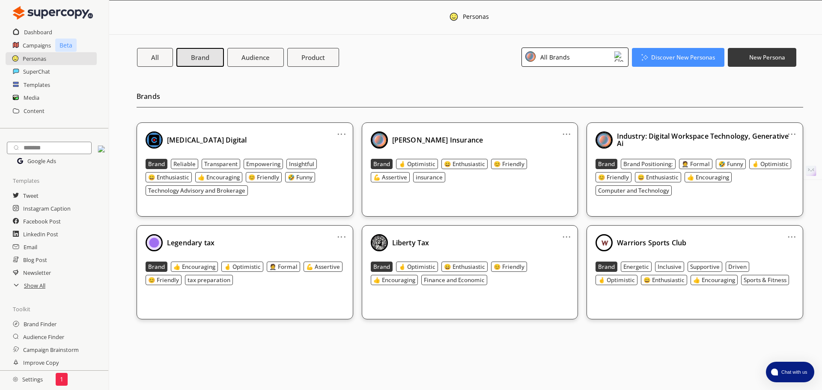
click at [619, 53] on img at bounding box center [619, 56] width 10 height 10
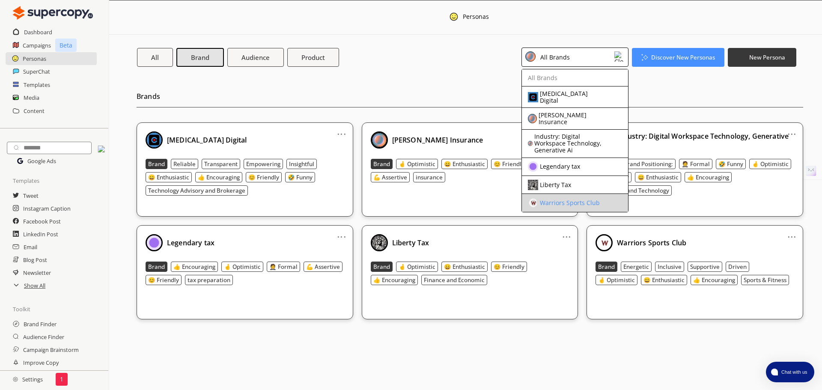
click at [560, 200] on div "Warriors Sports Club" at bounding box center [568, 203] width 80 height 10
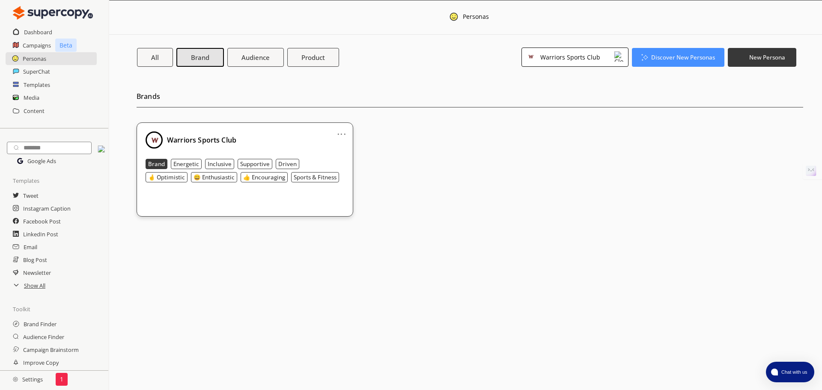
click at [339, 131] on link "..." at bounding box center [341, 130] width 9 height 7
click at [450, 163] on div "... Edit Duplicate Remove Warriors Sports Club Brand Energetic Inclusive Suppor…" at bounding box center [470, 169] width 667 height 94
drag, startPoint x: 247, startPoint y: 52, endPoint x: 271, endPoint y: 67, distance: 28.0
click at [247, 53] on button "Audience" at bounding box center [256, 57] width 60 height 20
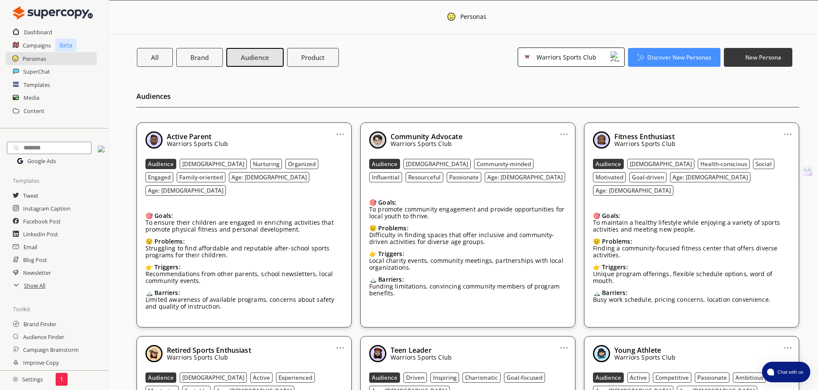
click at [791, 133] on link "..." at bounding box center [788, 130] width 9 height 7
click at [789, 91] on h2 "Audiences" at bounding box center [468, 99] width 663 height 18
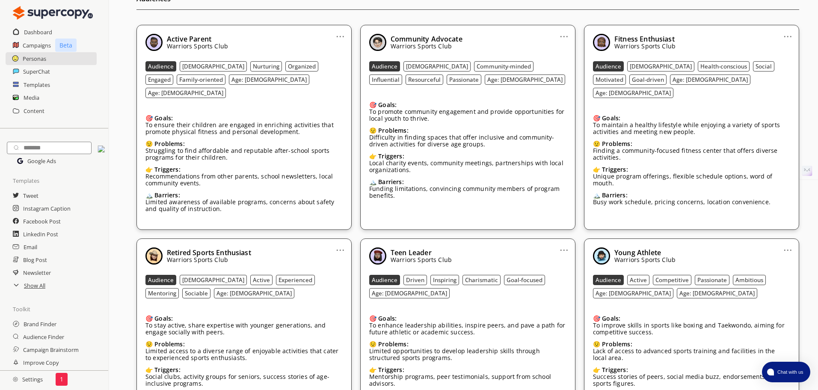
scroll to position [135, 0]
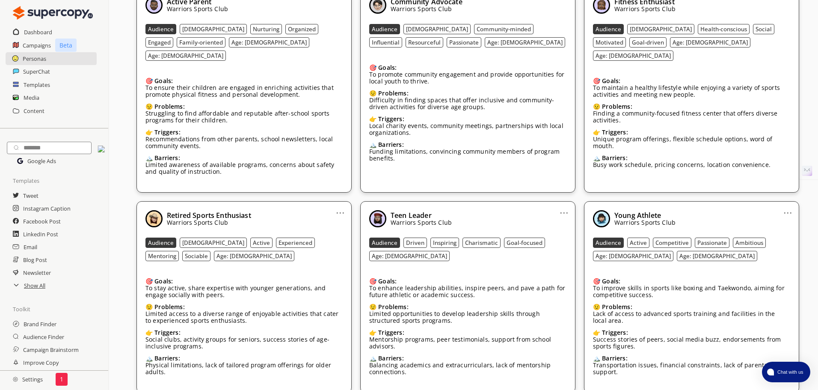
click at [24, 381] on h2 "Settings" at bounding box center [28, 379] width 56 height 17
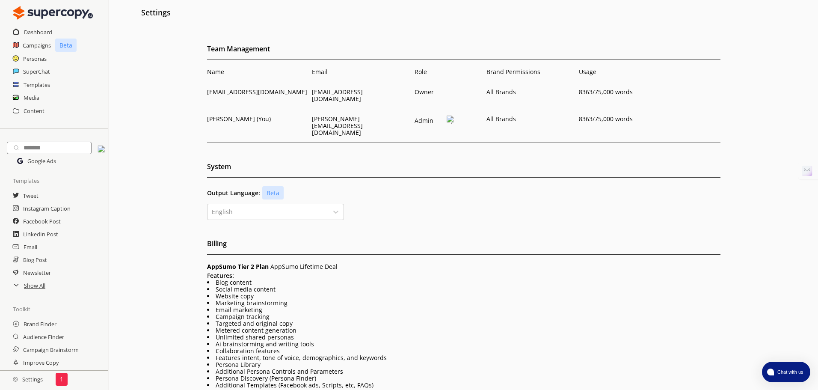
click at [449, 116] on img at bounding box center [450, 120] width 7 height 9
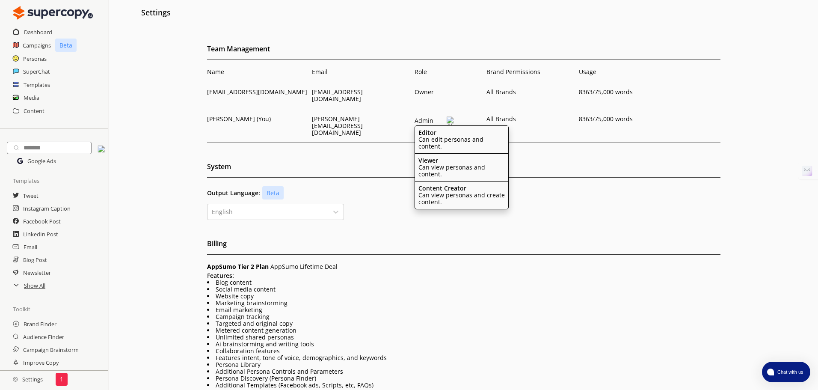
click at [452, 272] on div "Features: Blog content Social media content Website copy Marketing brainstormin…" at bounding box center [464, 330] width 514 height 116
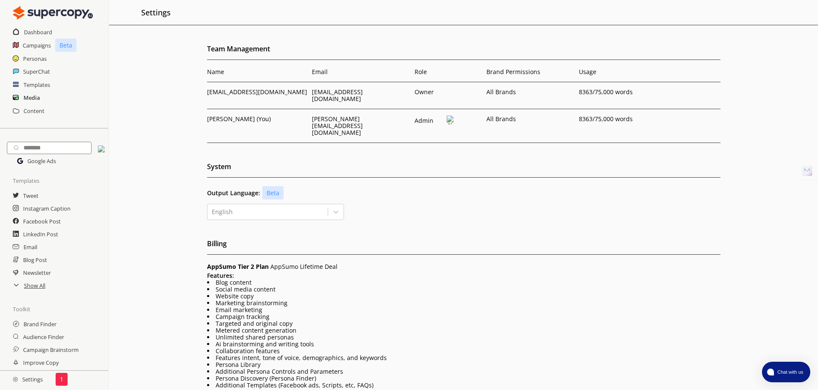
click at [27, 98] on h2 "Media" at bounding box center [32, 97] width 16 height 13
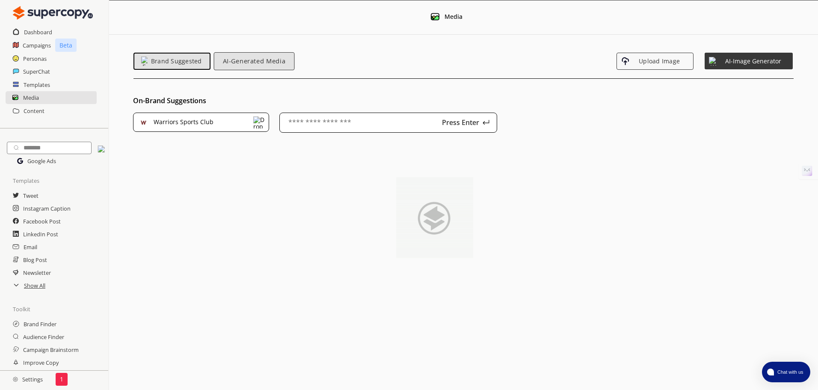
drag, startPoint x: 249, startPoint y: 60, endPoint x: 282, endPoint y: 61, distance: 33.0
click at [249, 60] on span "AI-Generated Media" at bounding box center [254, 60] width 71 height 7
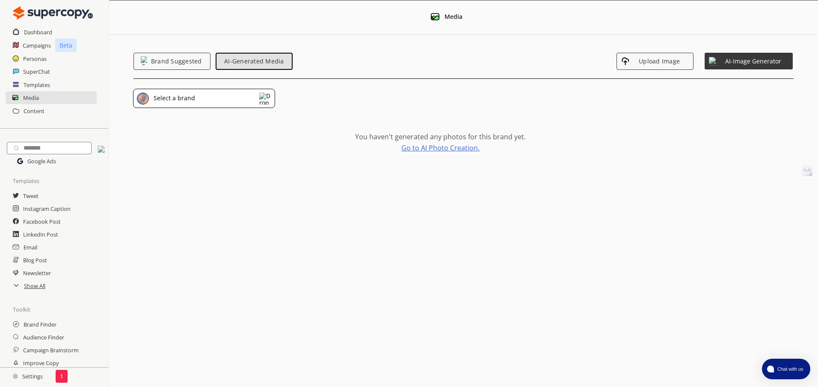
click at [259, 100] on div "Select a brand" at bounding box center [204, 99] width 142 height 20
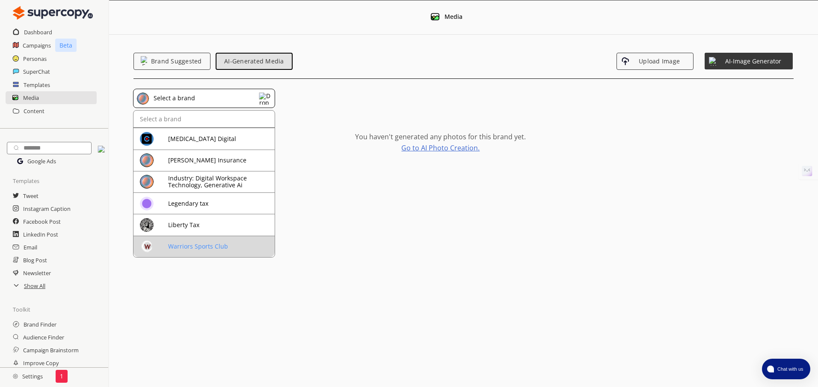
click at [212, 241] on div "Warriors Sports Club" at bounding box center [206, 246] width 132 height 14
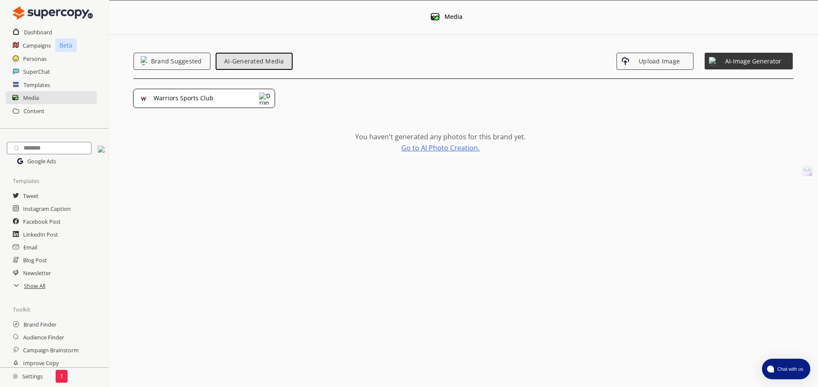
click at [452, 149] on link "Go to AI Photo Creation." at bounding box center [441, 147] width 78 height 7
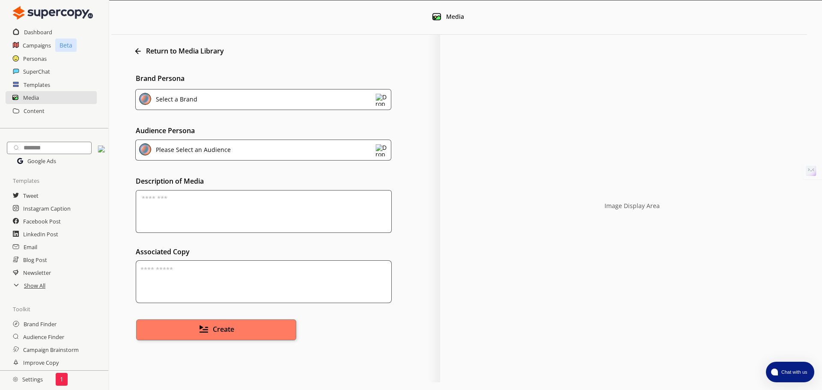
click at [383, 102] on img at bounding box center [381, 100] width 12 height 12
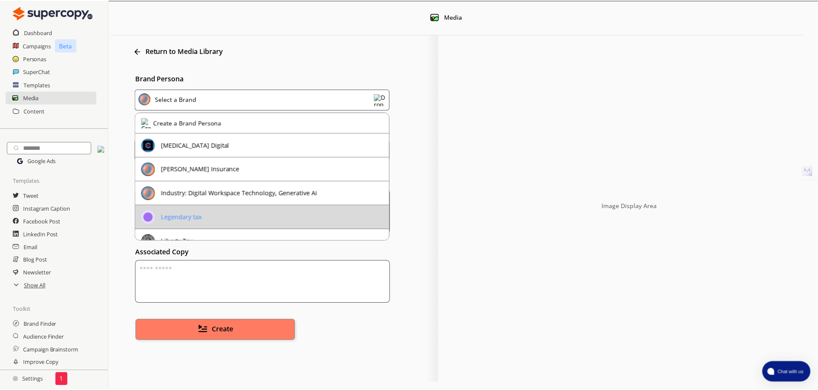
scroll to position [9, 0]
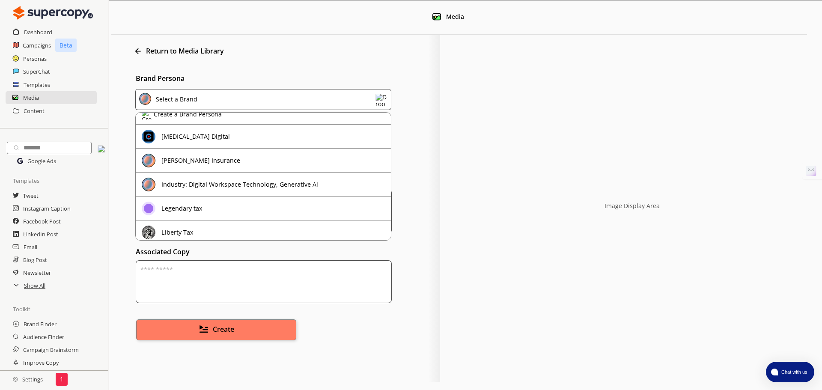
click at [278, 53] on div "Return to Media Library" at bounding box center [273, 50] width 307 height 15
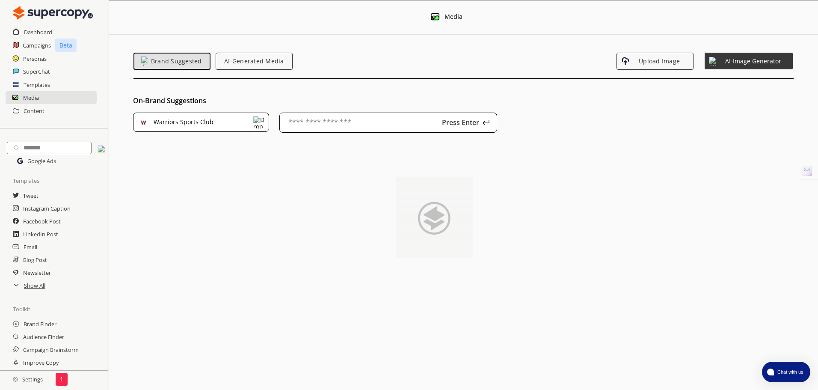
click at [264, 120] on img at bounding box center [259, 122] width 12 height 12
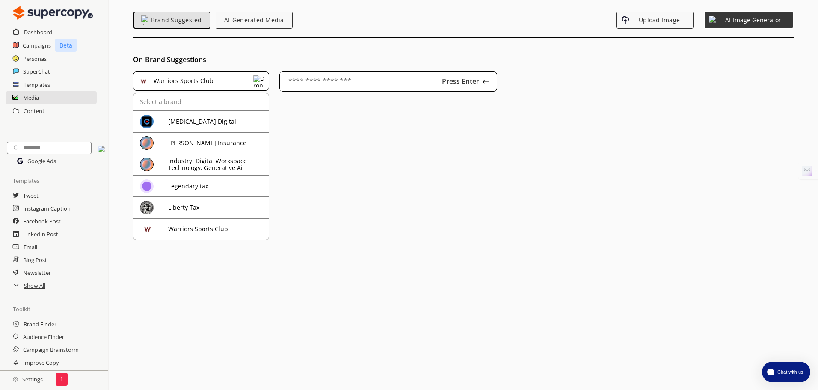
scroll to position [97, 0]
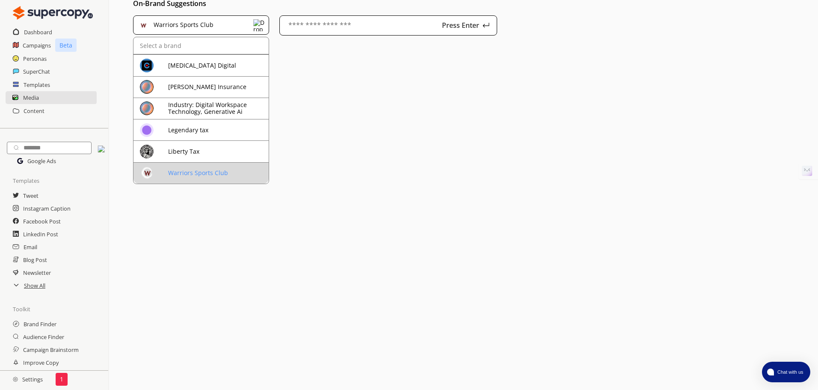
click at [220, 173] on div "Warriors Sports Club" at bounding box center [217, 173] width 98 height 7
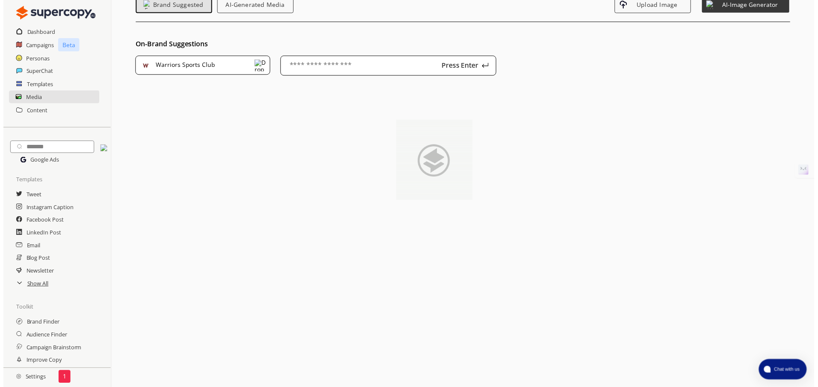
scroll to position [0, 0]
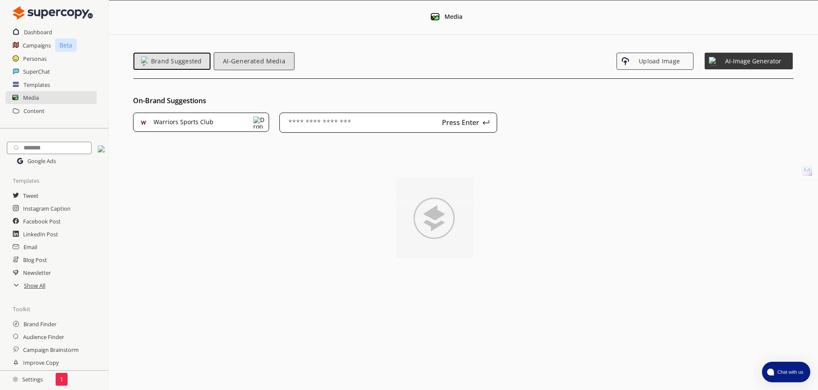
click at [243, 63] on span "AI-Generated Media" at bounding box center [254, 60] width 71 height 7
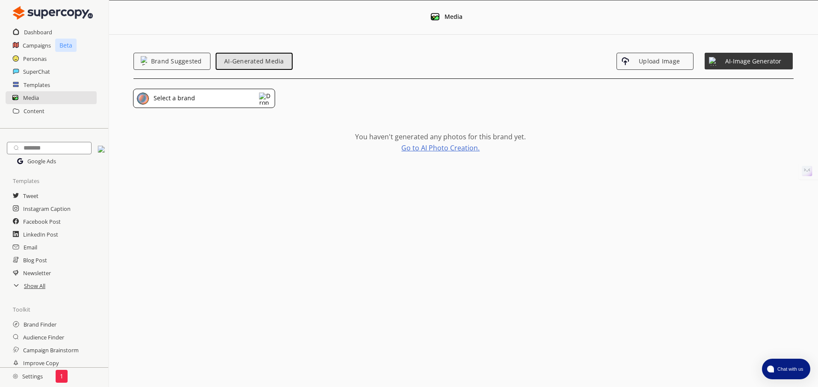
click at [268, 96] on img at bounding box center [265, 98] width 12 height 12
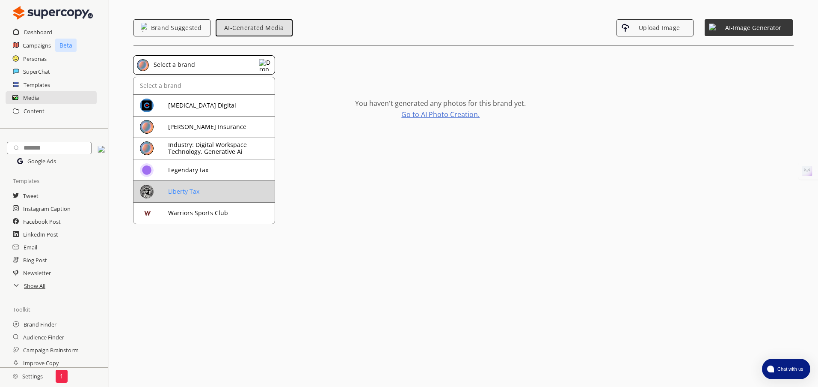
scroll to position [43, 0]
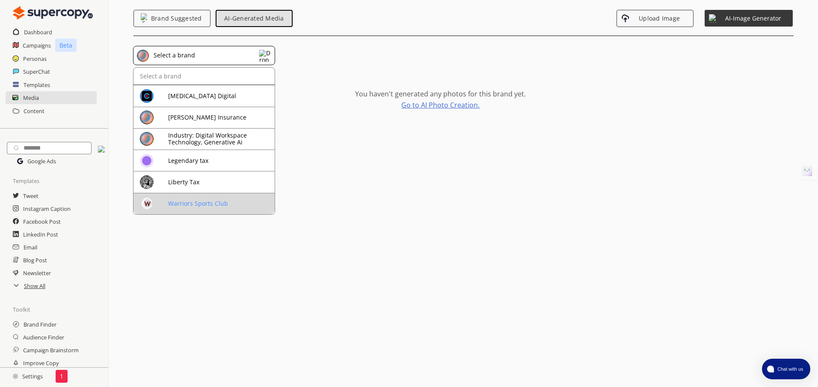
click at [194, 208] on div "Warriors Sports Club" at bounding box center [206, 203] width 132 height 14
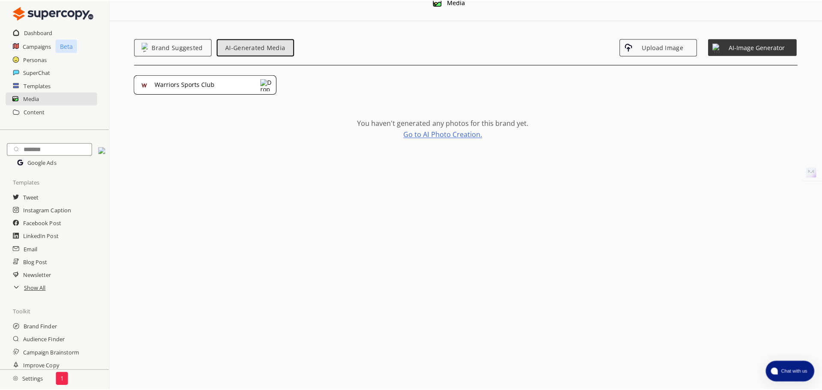
scroll to position [0, 0]
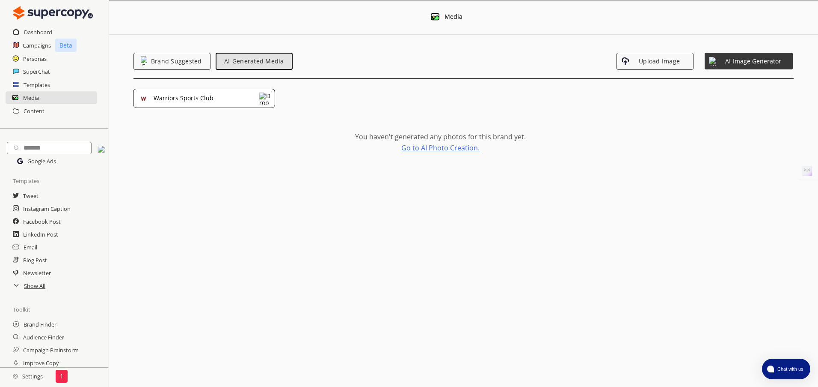
click at [429, 146] on link "Go to AI Photo Creation." at bounding box center [441, 147] width 78 height 7
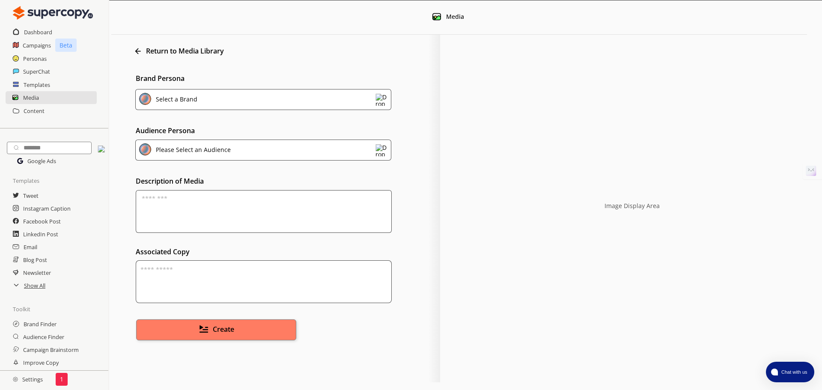
click at [387, 95] on img at bounding box center [381, 100] width 12 height 12
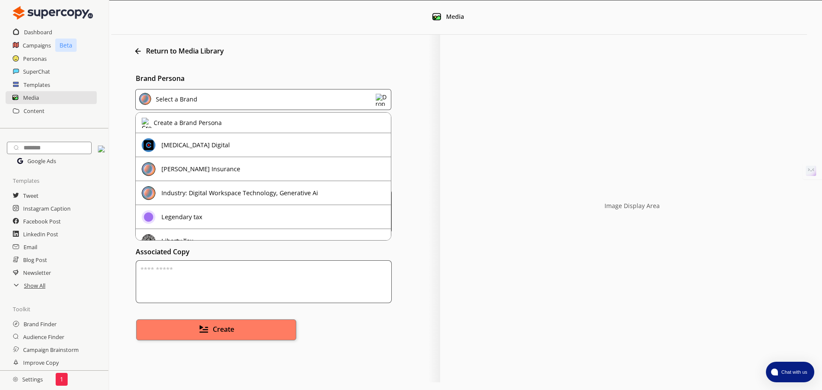
click at [331, 253] on label "Associated Copy" at bounding box center [288, 251] width 304 height 7
click at [427, 233] on div "Return to Media Library Brand Persona Select a Brand Create a Brand Persona [ME…" at bounding box center [275, 209] width 329 height 348
click at [140, 54] on icon at bounding box center [138, 51] width 9 height 9
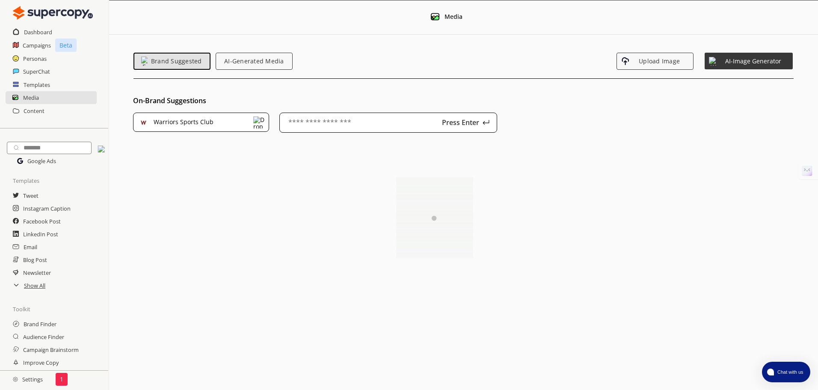
click at [258, 127] on img at bounding box center [259, 122] width 12 height 12
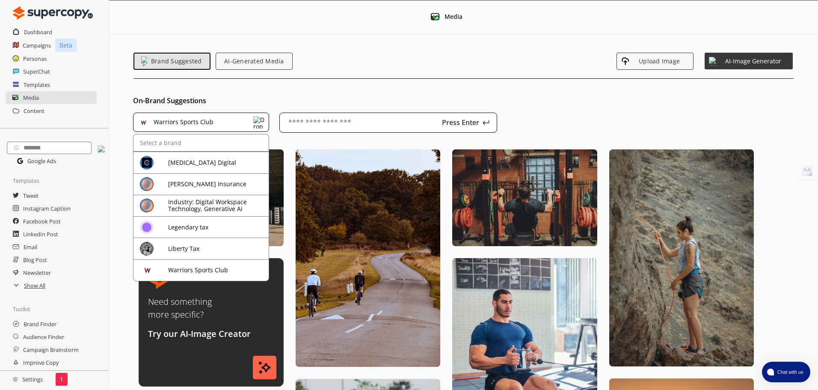
click at [334, 80] on div at bounding box center [463, 79] width 709 height 19
click at [335, 80] on div at bounding box center [463, 79] width 709 height 19
click at [261, 55] on button "AI-Generated Media" at bounding box center [254, 61] width 81 height 18
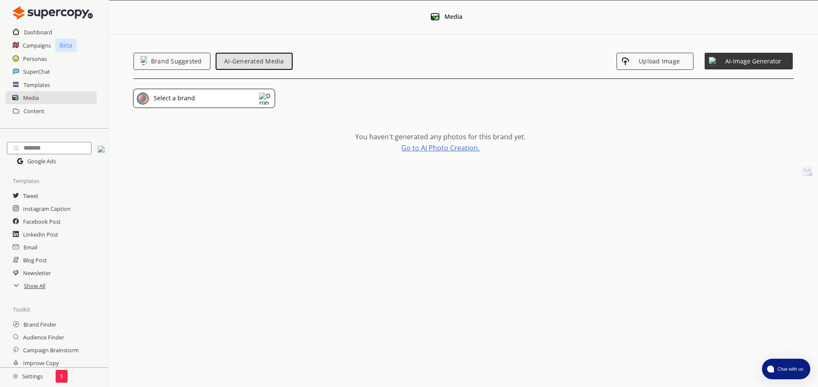
click at [247, 98] on div "Select a brand" at bounding box center [204, 99] width 142 height 20
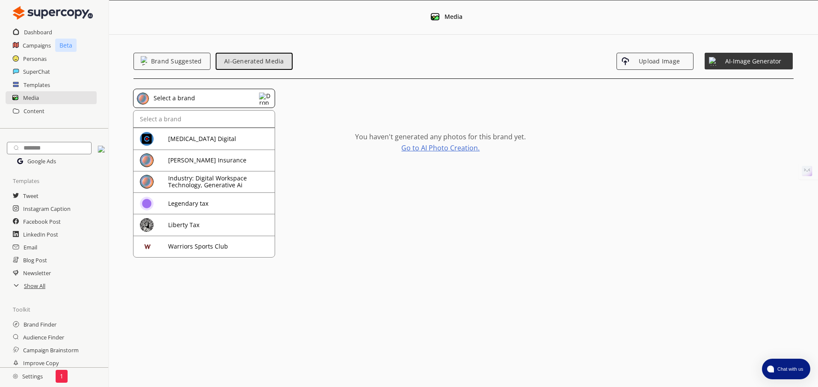
scroll to position [43, 0]
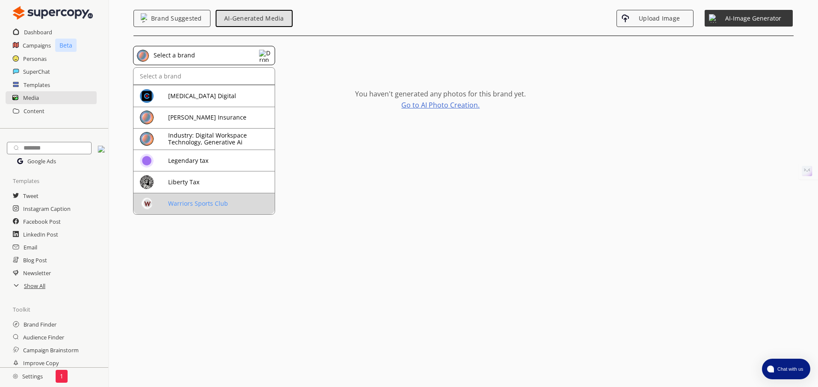
click at [225, 208] on div "Warriors Sports Club" at bounding box center [206, 203] width 132 height 14
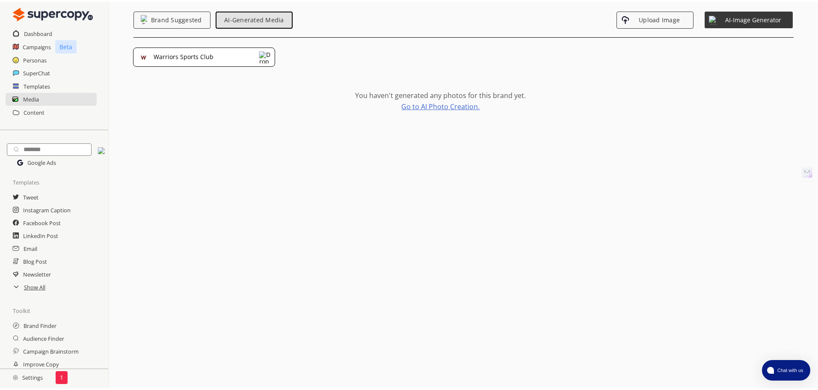
scroll to position [0, 0]
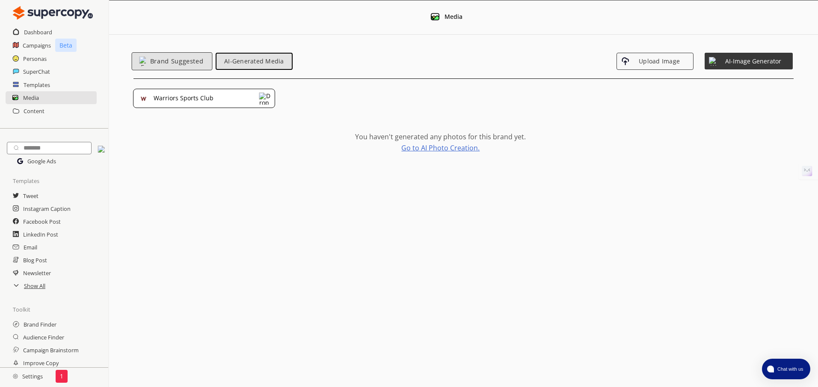
click at [163, 61] on span "Brand Suggested" at bounding box center [177, 60] width 62 height 7
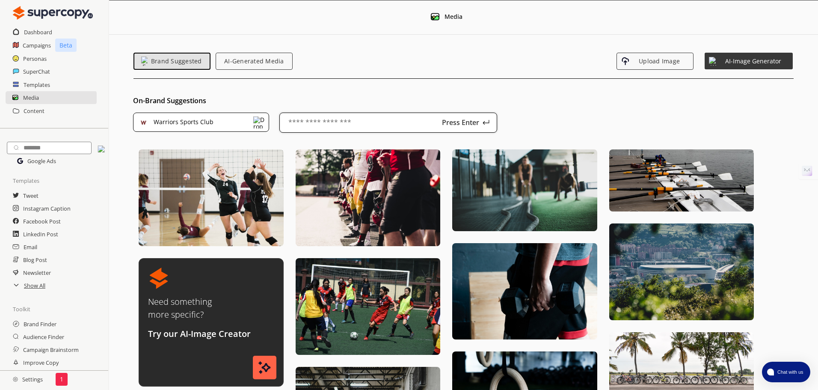
click at [328, 128] on input "text" at bounding box center [389, 123] width 218 height 20
click at [239, 56] on button "AI-Generated Media" at bounding box center [254, 61] width 81 height 18
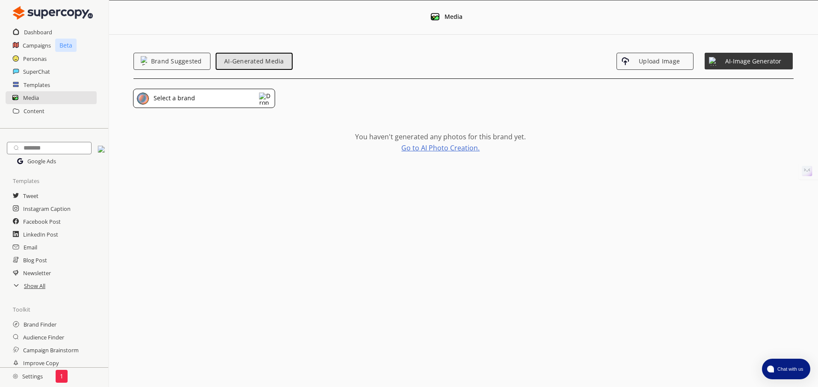
click at [260, 100] on img at bounding box center [265, 98] width 12 height 12
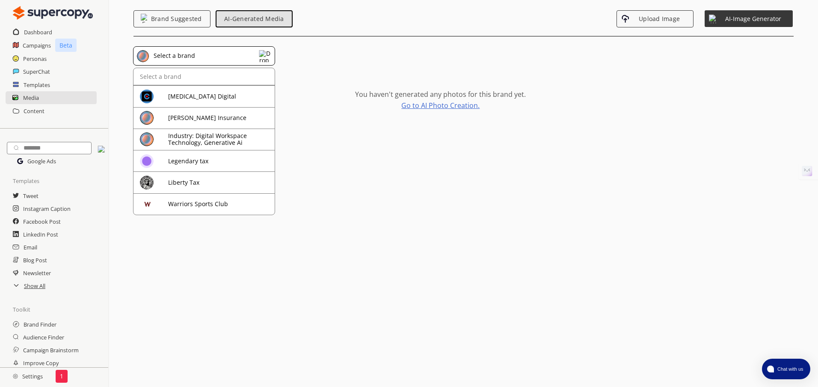
scroll to position [92, 0]
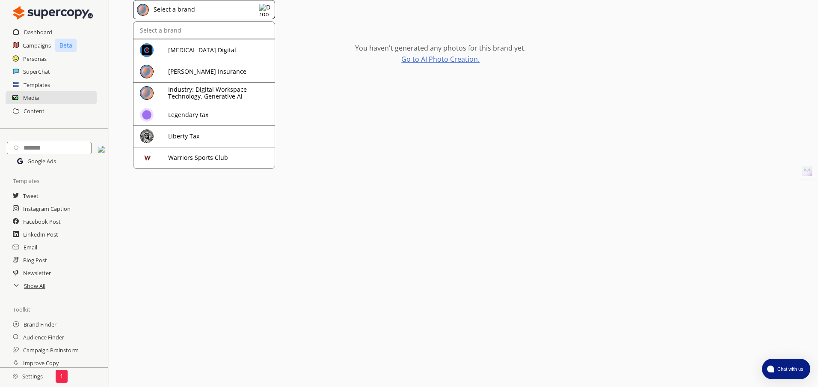
click at [226, 154] on div "Warriors Sports Club" at bounding box center [220, 157] width 104 height 7
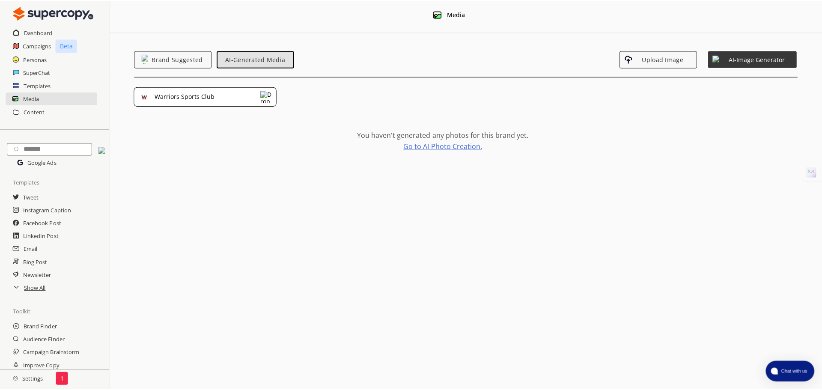
scroll to position [0, 0]
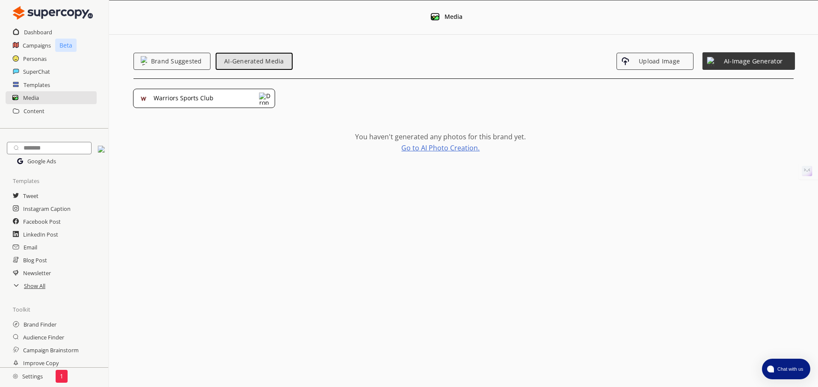
click at [759, 59] on span "AI-Image Generator" at bounding box center [754, 60] width 74 height 7
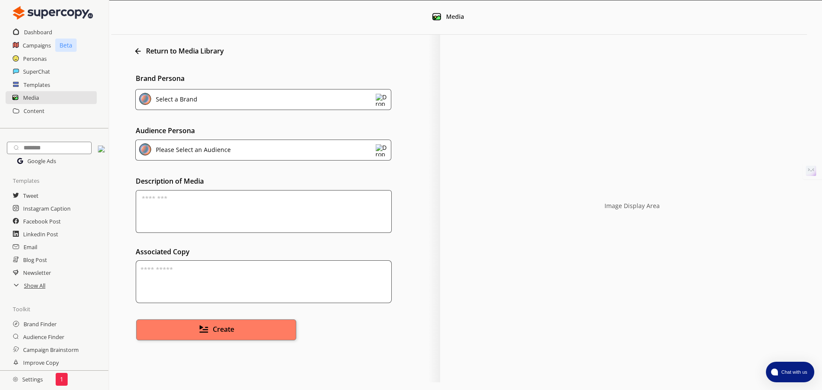
click at [369, 93] on div "Select a Brand" at bounding box center [263, 99] width 256 height 21
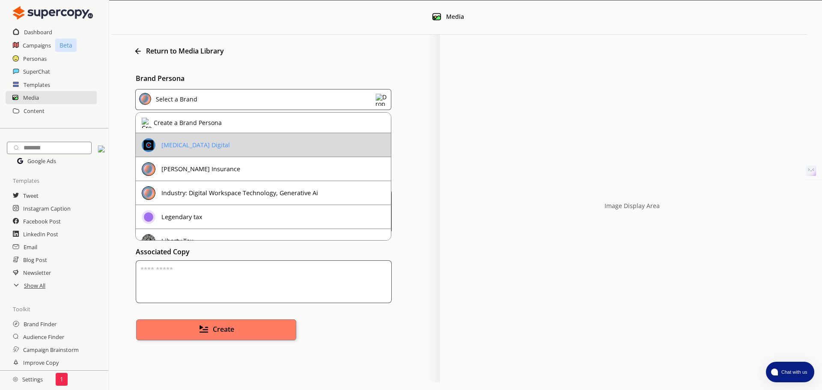
click at [202, 145] on div "[MEDICAL_DATA] Digital" at bounding box center [195, 145] width 68 height 7
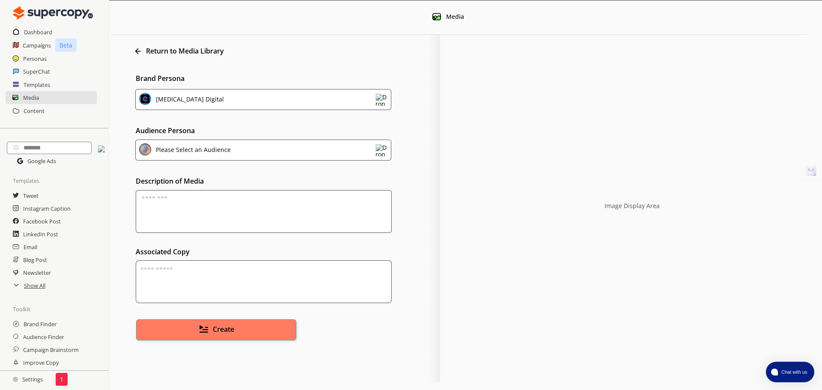
click at [226, 155] on div "Please Select an Audience" at bounding box center [192, 151] width 78 height 14
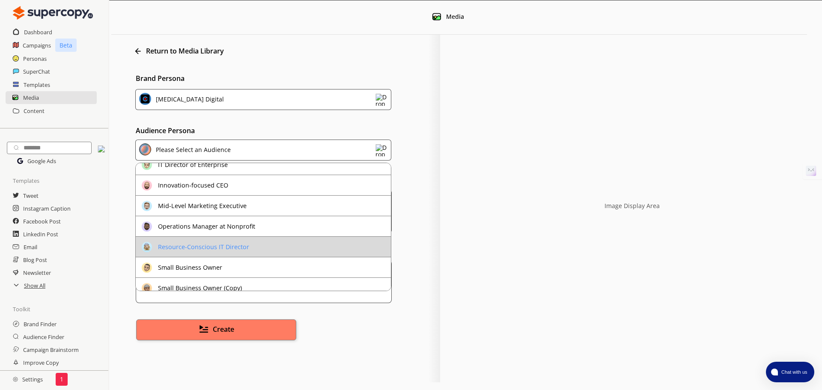
scroll to position [28, 0]
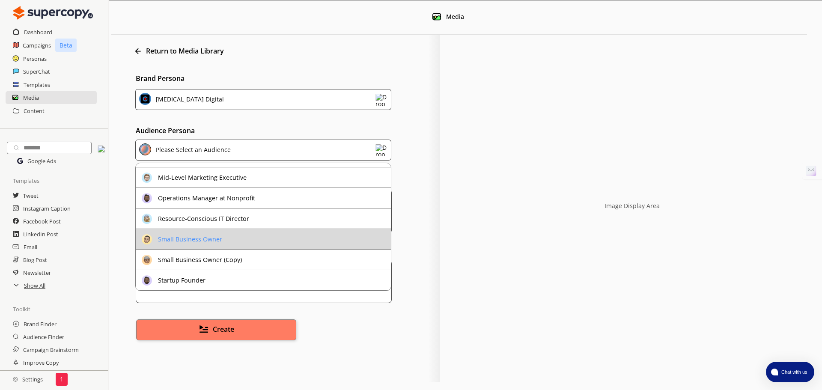
click at [241, 237] on li "Small Business Owner" at bounding box center [263, 239] width 255 height 21
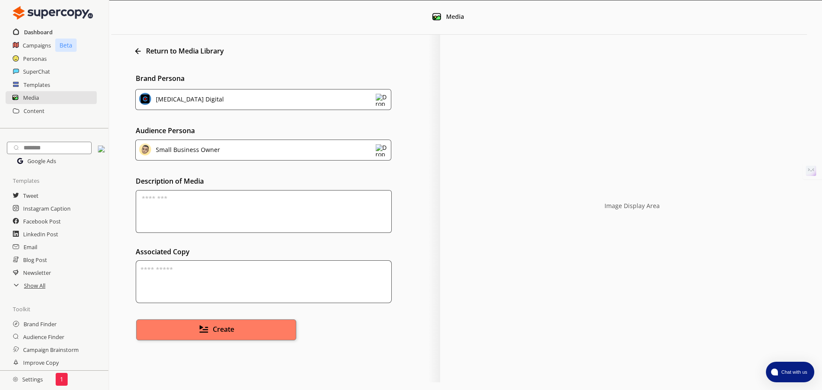
click at [37, 27] on h2 "Dashboard" at bounding box center [38, 32] width 29 height 13
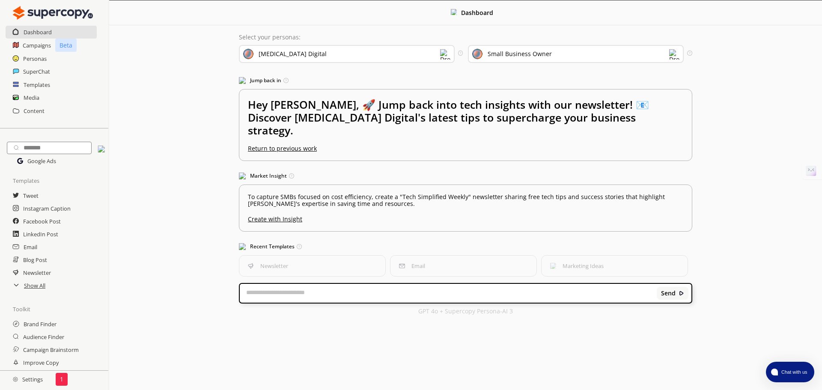
click at [375, 57] on div "[MEDICAL_DATA] Digital" at bounding box center [347, 54] width 216 height 18
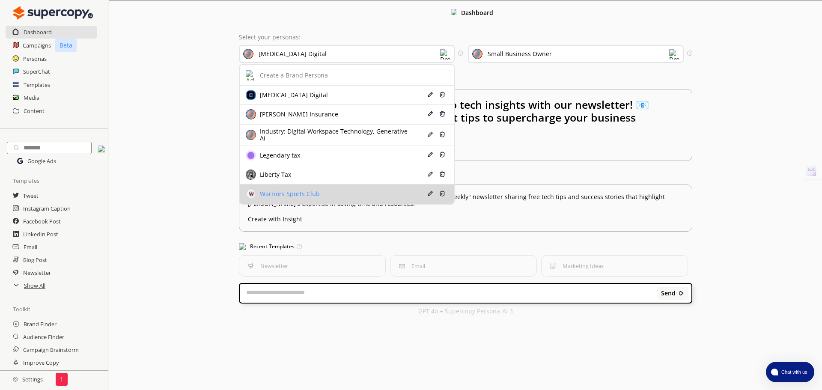
click at [335, 189] on div "Warriors Sports Club" at bounding box center [329, 194] width 166 height 10
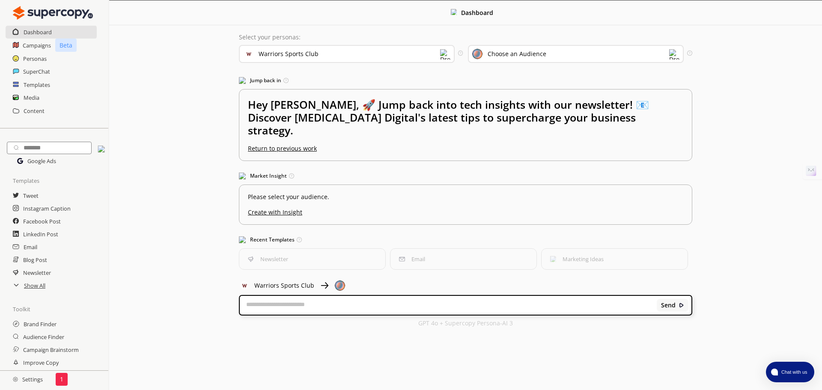
click at [499, 61] on div "Choose an Audience" at bounding box center [576, 54] width 216 height 18
click at [503, 57] on div "Choose an Audience" at bounding box center [517, 54] width 59 height 7
click at [505, 56] on div "Choose an Audience" at bounding box center [517, 54] width 59 height 7
click at [505, 55] on div "Choose an Audience" at bounding box center [517, 54] width 59 height 7
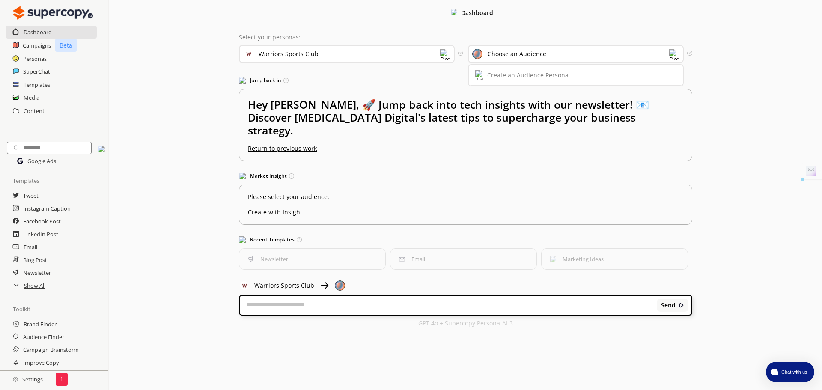
click at [419, 71] on div "Select your personas: Warriors Sports Club Select the brand persona you want to…" at bounding box center [465, 180] width 470 height 310
click at [46, 40] on h2 "Campaigns" at bounding box center [37, 45] width 29 height 13
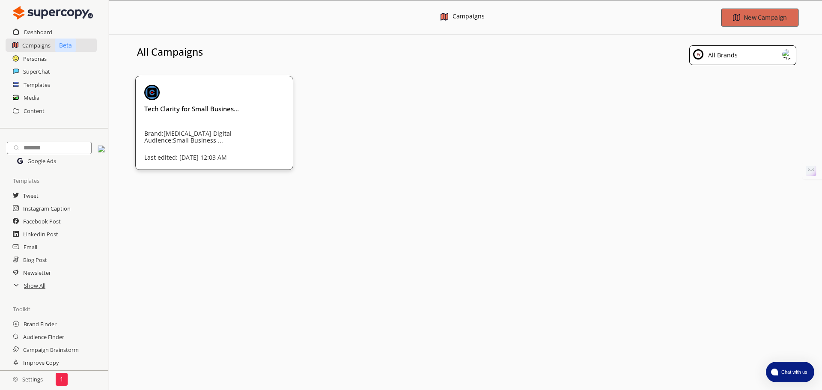
click at [760, 13] on b "New Campaign" at bounding box center [764, 17] width 43 height 8
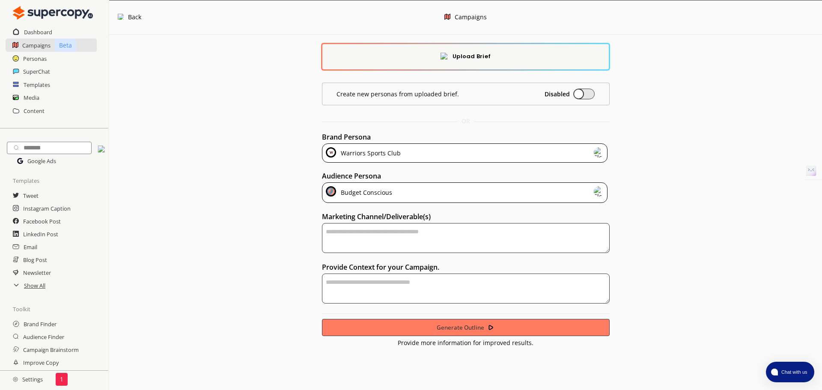
click at [409, 186] on div "Budget Conscious" at bounding box center [465, 192] width 286 height 21
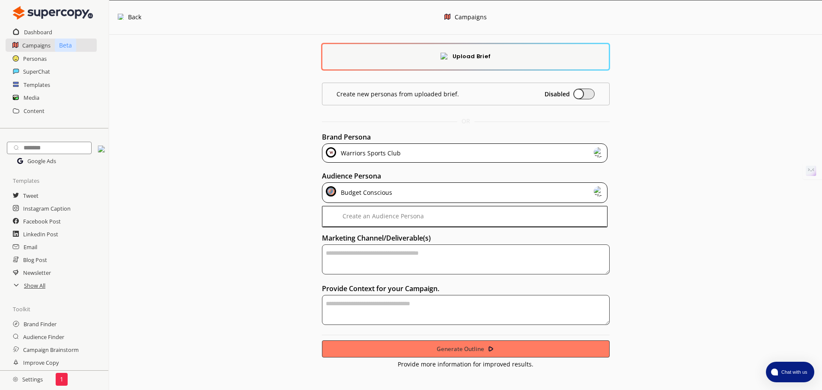
click at [408, 199] on div "Budget Conscious" at bounding box center [465, 192] width 286 height 21
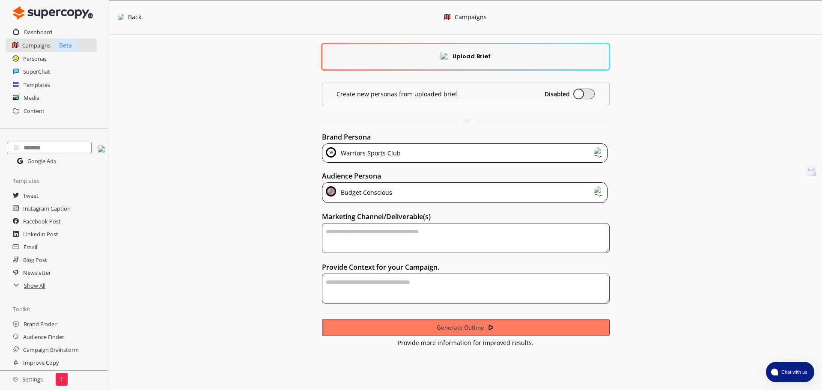
click at [406, 197] on div "Budget Conscious" at bounding box center [465, 192] width 286 height 21
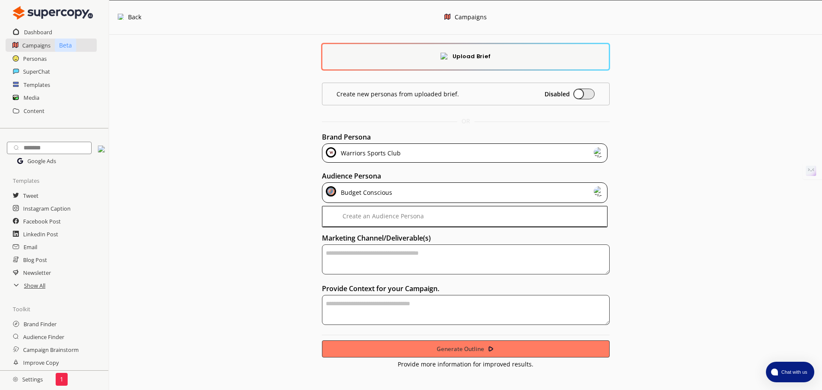
click at [175, 171] on div "Upload Brief Create new personas from uploaded brief. Disabled OR Brand Persona…" at bounding box center [465, 201] width 713 height 333
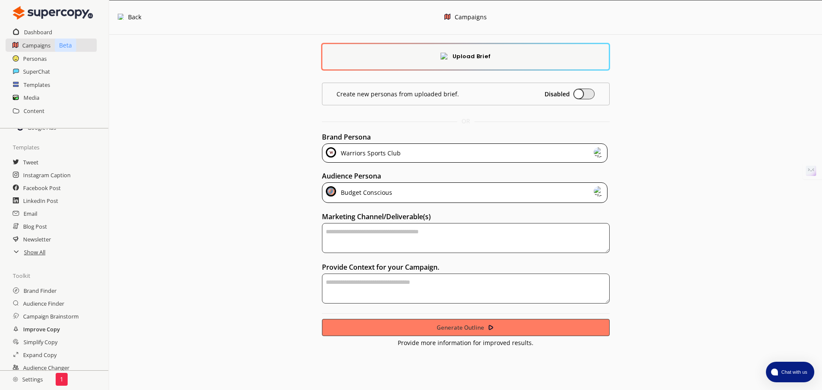
scroll to position [65, 0]
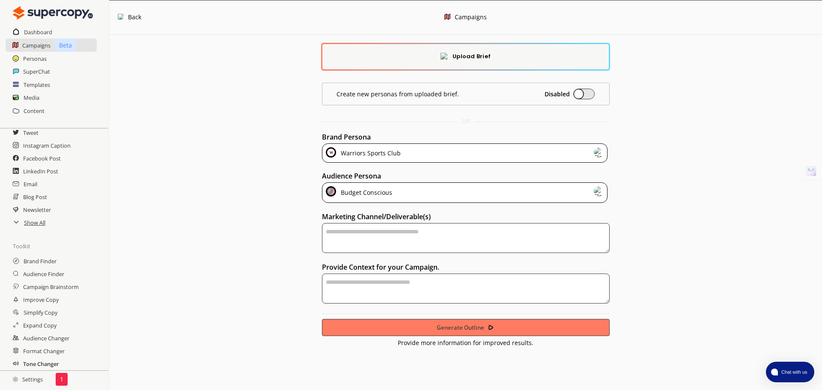
click at [33, 365] on h2 "Tone Changer" at bounding box center [41, 363] width 36 height 13
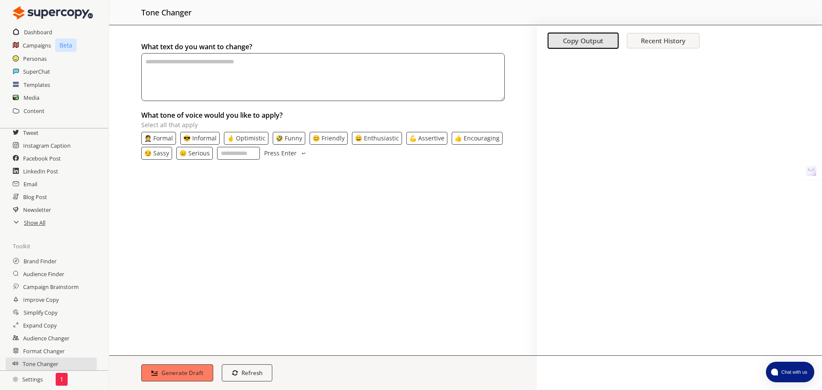
click at [40, 376] on h2 "Settings" at bounding box center [28, 379] width 56 height 17
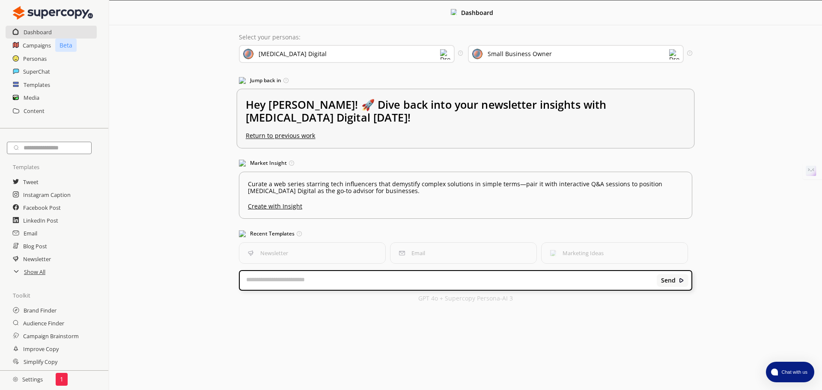
click at [483, 98] on h2 "Hey [PERSON_NAME]! 🚀 Dive back into your newsletter insights with [MEDICAL_DATA…" at bounding box center [466, 115] width 440 height 35
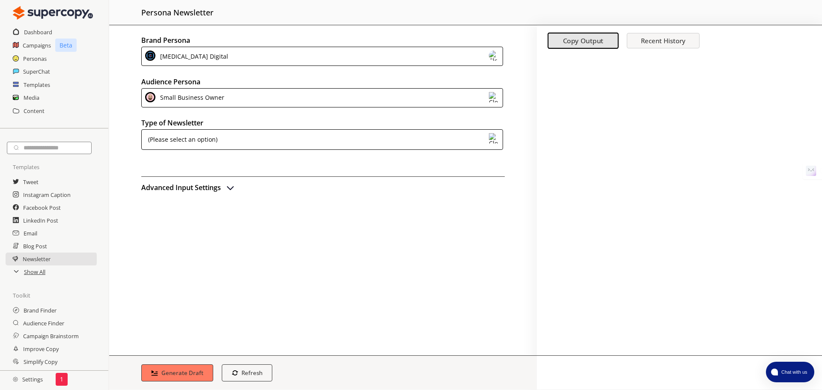
click at [197, 94] on div "Small Business Owner" at bounding box center [190, 98] width 67 height 12
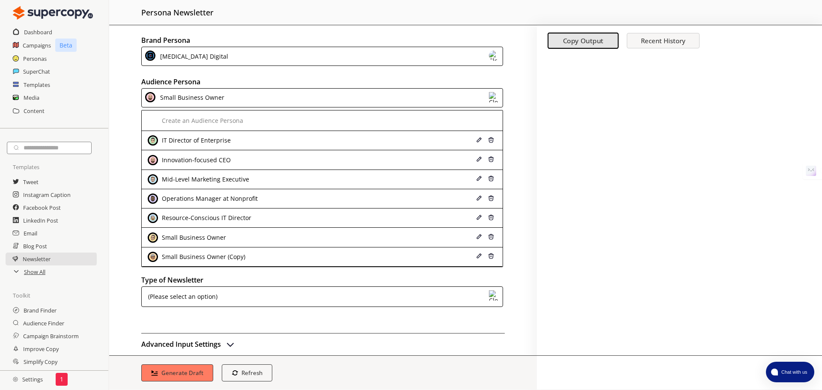
click at [197, 94] on div "Small Business Owner" at bounding box center [190, 98] width 67 height 12
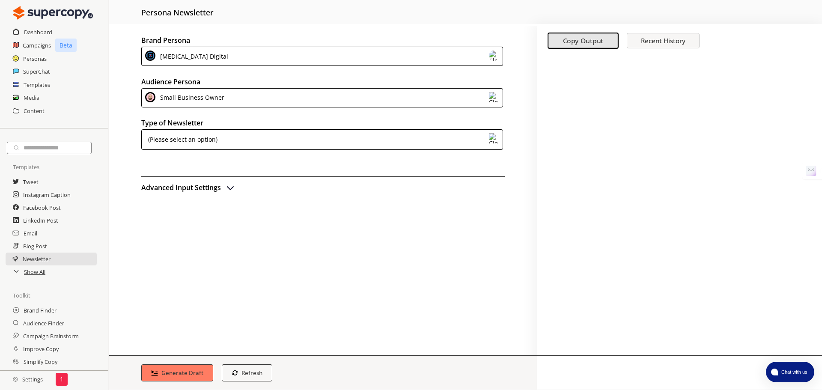
click at [198, 133] on div "(Please select an option)" at bounding box center [181, 139] width 72 height 13
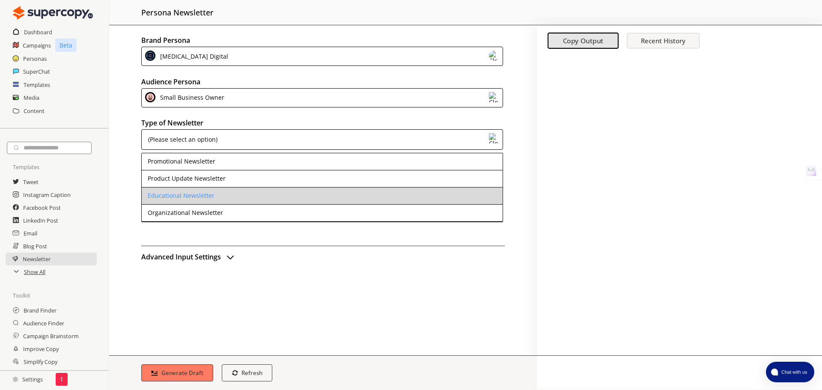
click at [211, 195] on div "Educational Newsletter" at bounding box center [181, 195] width 67 height 7
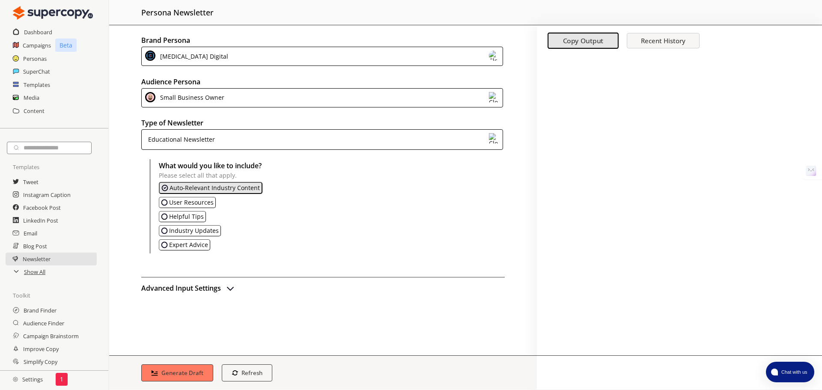
click at [227, 289] on img "advanced-inputs" at bounding box center [230, 288] width 10 height 10
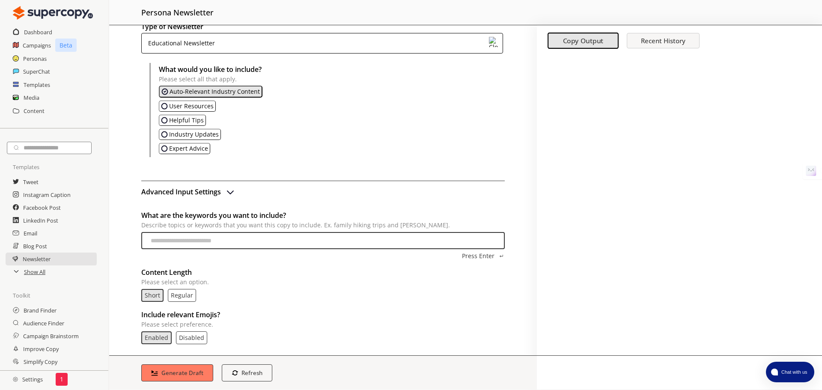
scroll to position [102, 0]
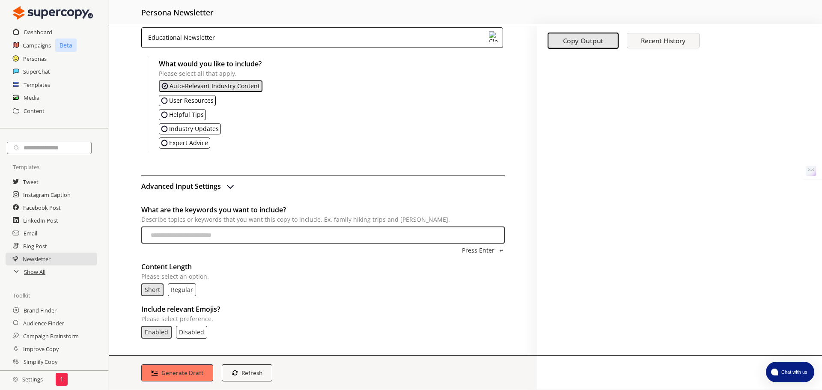
click at [180, 287] on p "Regular" at bounding box center [182, 289] width 22 height 7
click at [187, 330] on p "Disabled" at bounding box center [191, 332] width 25 height 7
click at [179, 372] on b "Generate Draft" at bounding box center [183, 373] width 44 height 8
